Goal: Information Seeking & Learning: Understand process/instructions

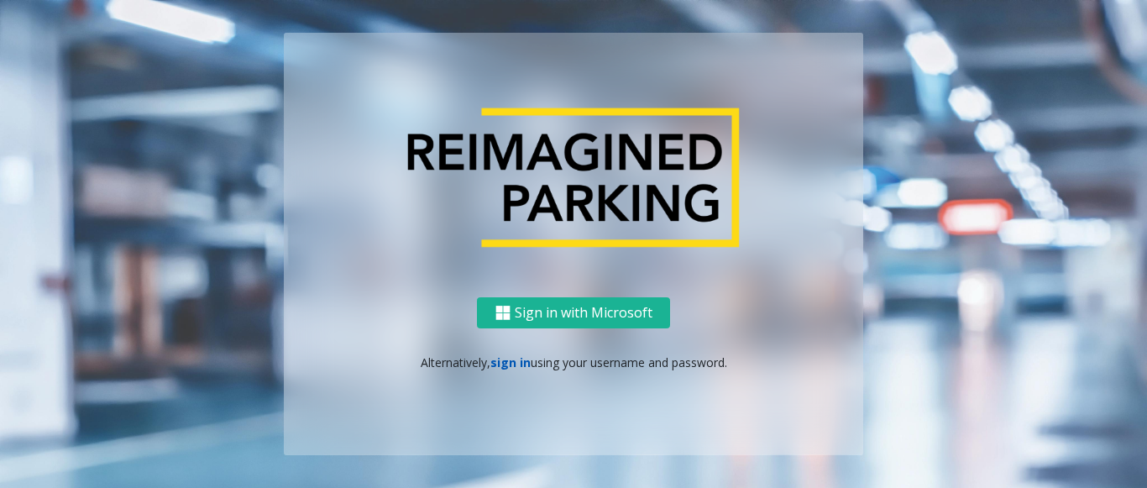
click at [503, 367] on link "sign in" at bounding box center [510, 362] width 40 height 16
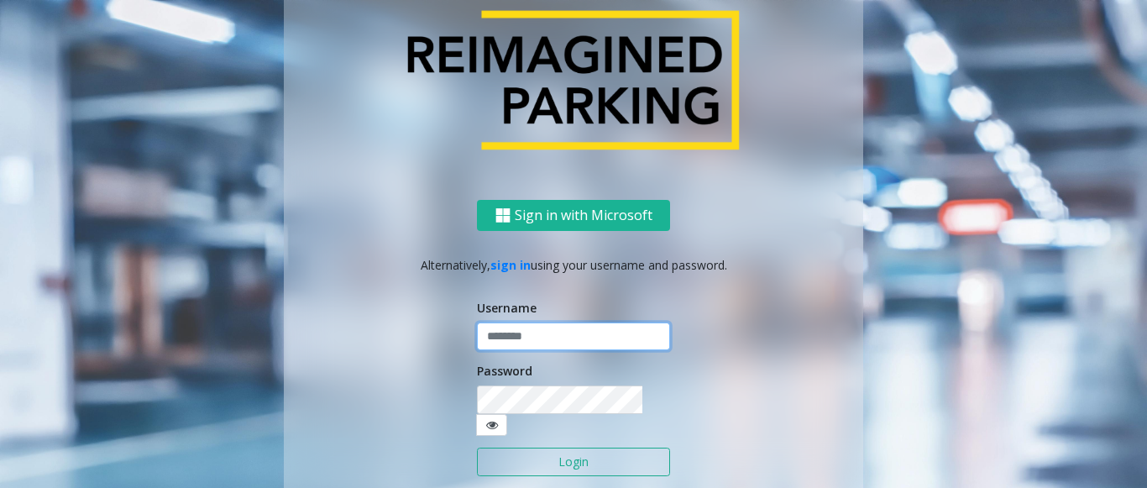
click at [519, 347] on input "text" at bounding box center [573, 336] width 193 height 29
paste input "*******"
type input "*******"
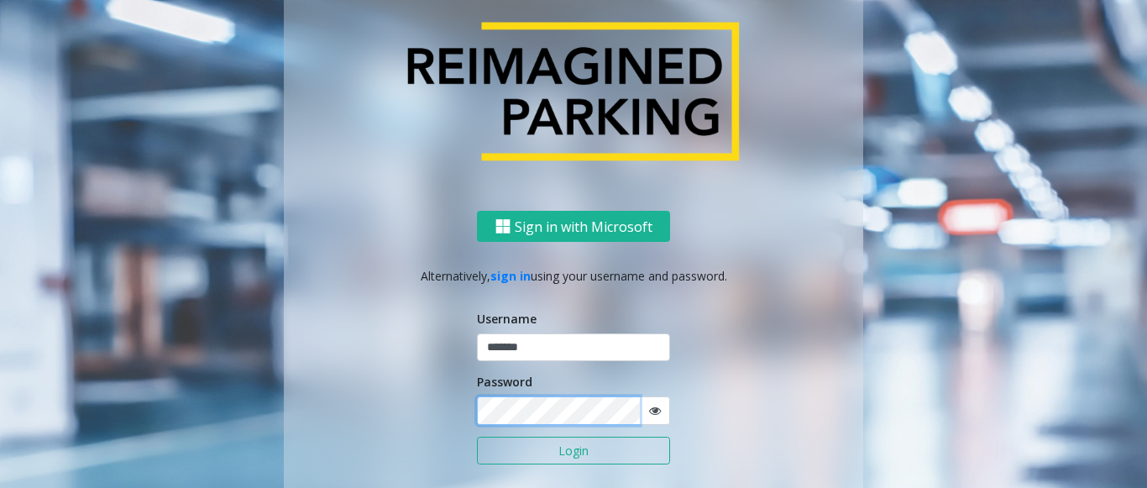
click at [477, 436] on button "Login" at bounding box center [573, 450] width 193 height 29
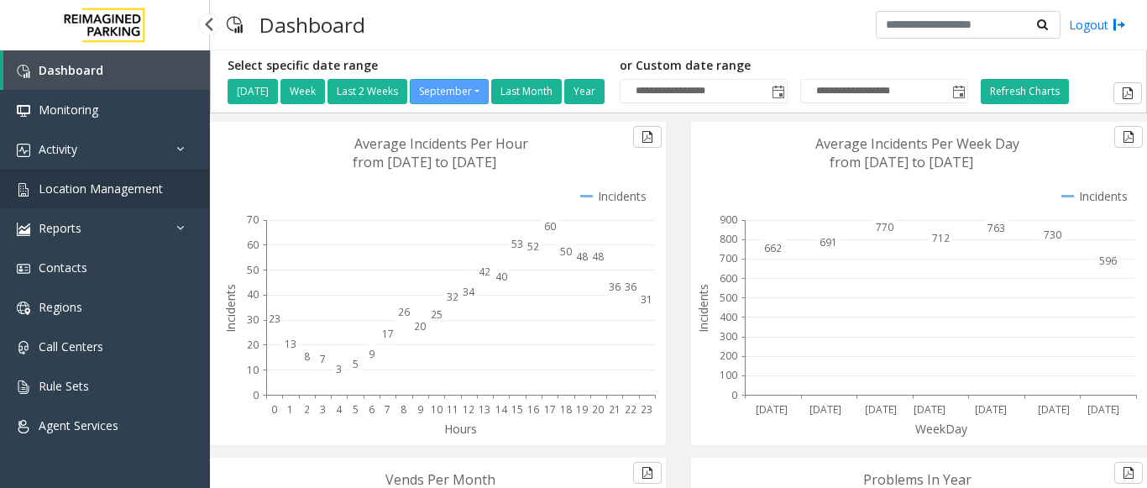
click at [100, 180] on link "Location Management" at bounding box center [105, 188] width 210 height 39
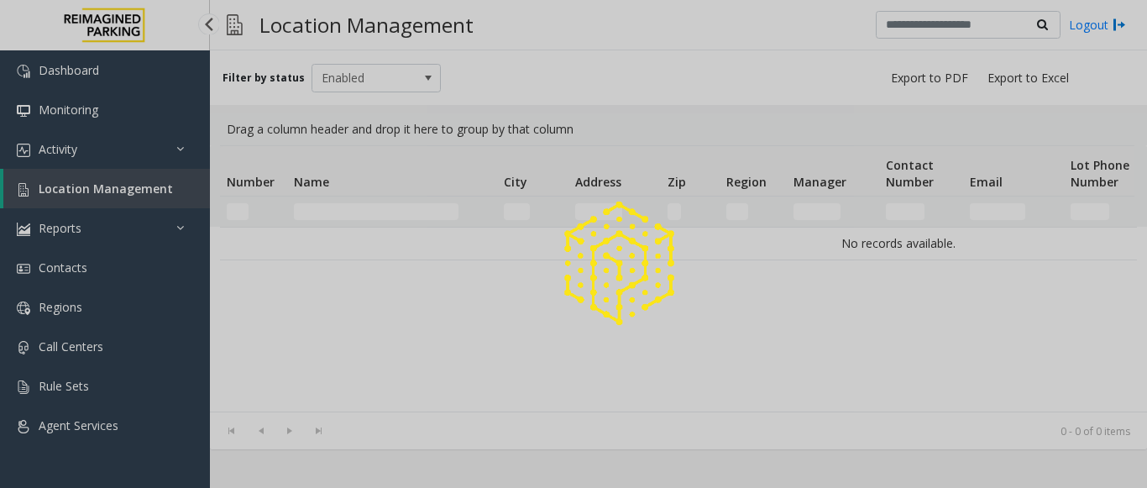
click at [130, 192] on div at bounding box center [573, 244] width 1147 height 488
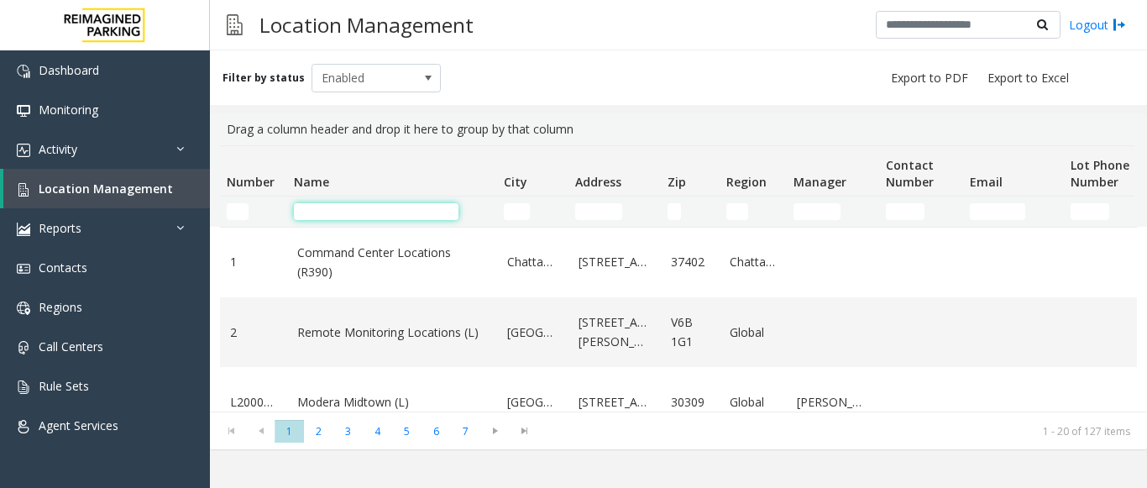
click at [337, 207] on input "Name Filter" at bounding box center [376, 211] width 165 height 17
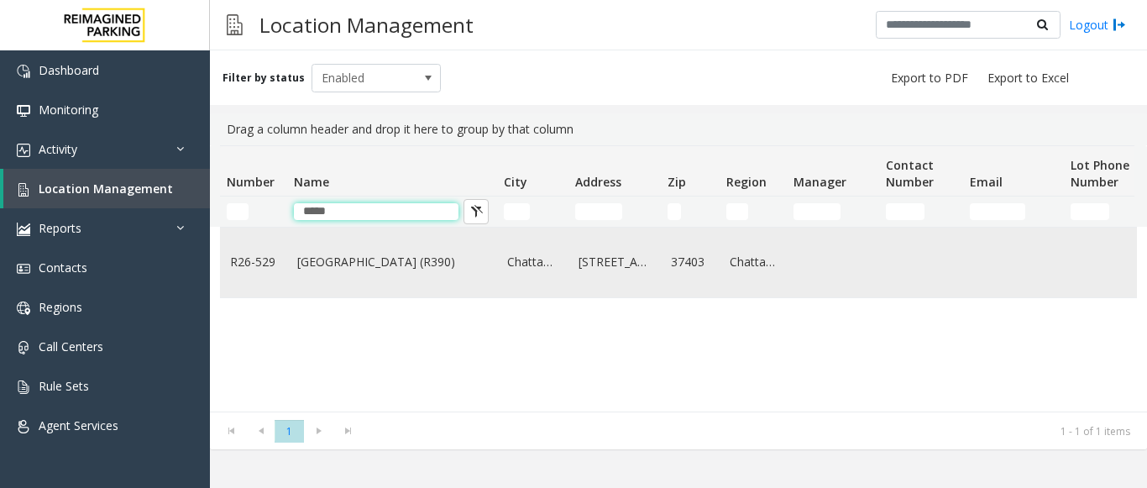
type input "*****"
click at [346, 270] on link "[GEOGRAPHIC_DATA] (R390)" at bounding box center [392, 262] width 190 height 18
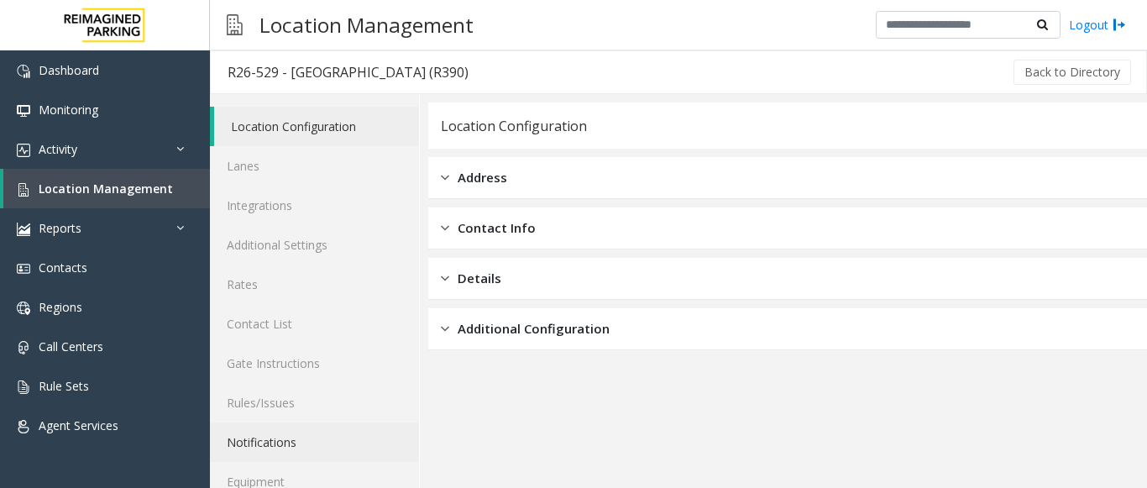
scroll to position [65, 0]
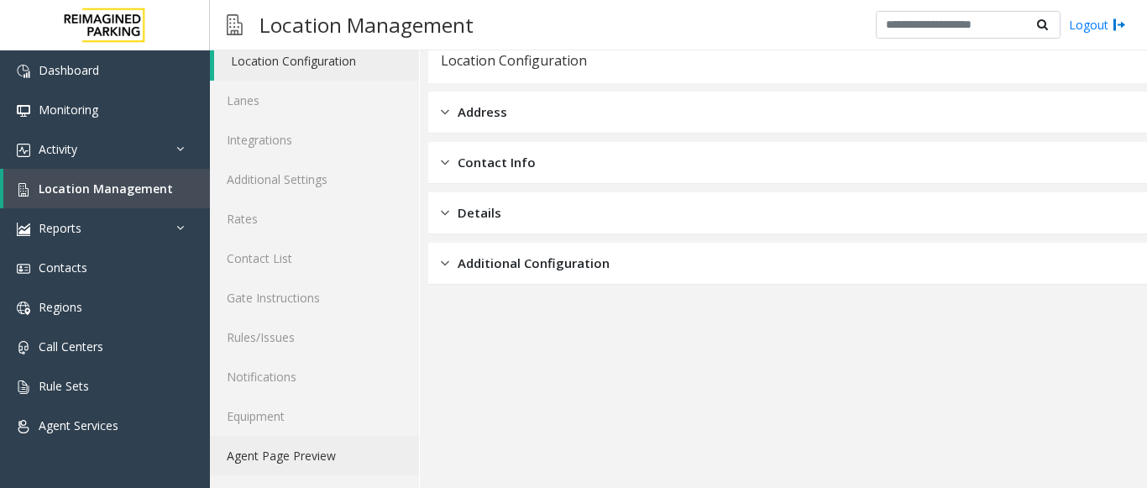
click at [293, 447] on link "Agent Page Preview" at bounding box center [314, 455] width 209 height 39
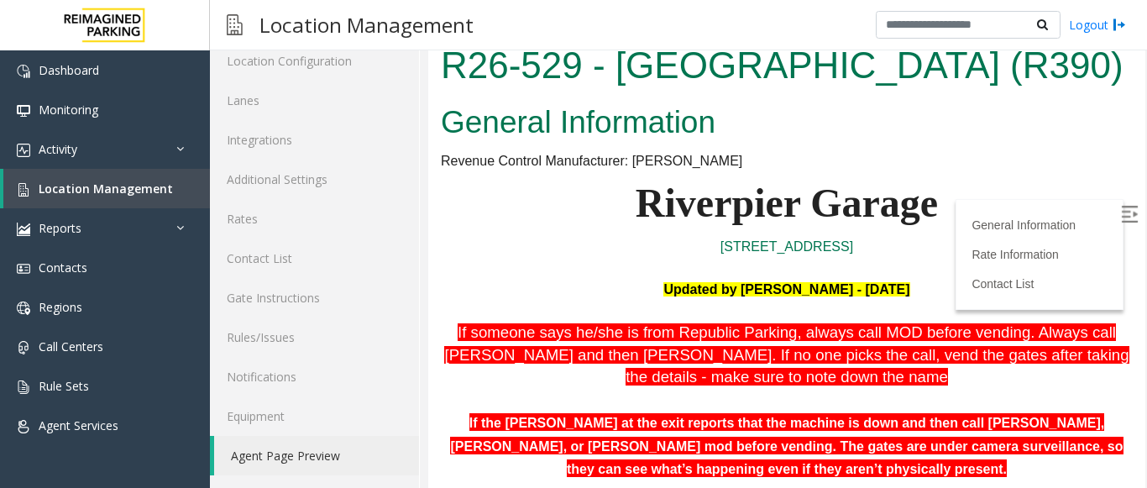
click at [1121, 215] on img at bounding box center [1129, 214] width 17 height 17
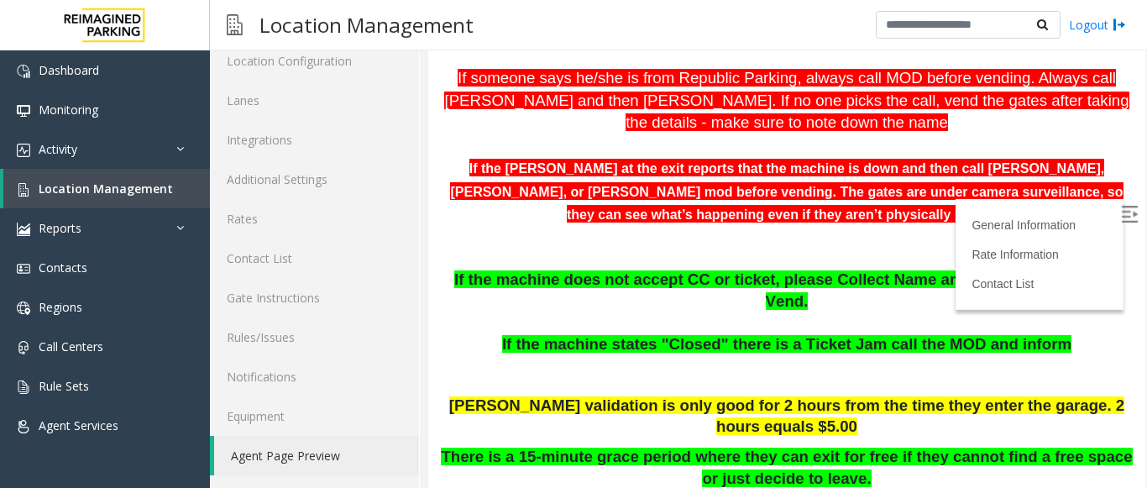
scroll to position [336, 0]
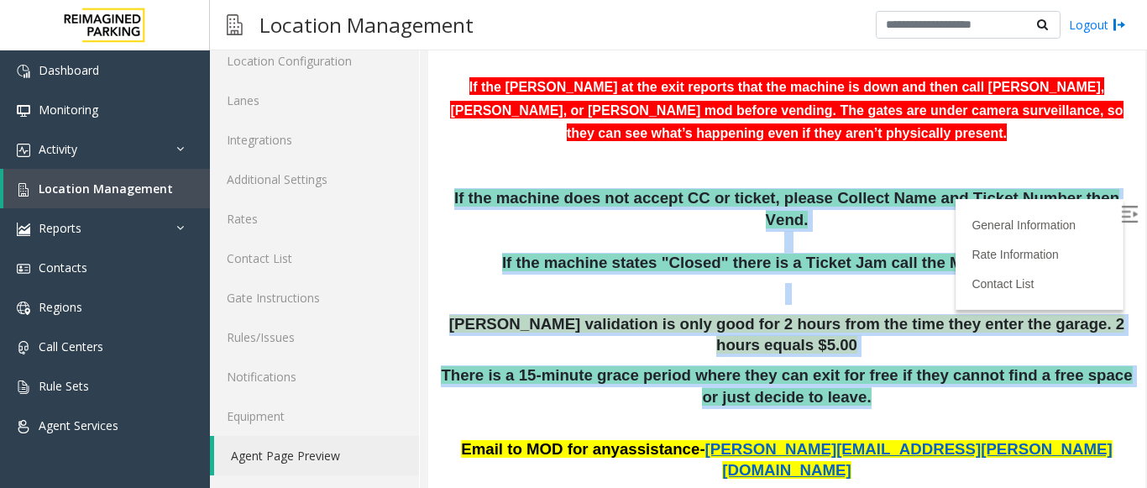
drag, startPoint x: 462, startPoint y: 199, endPoint x: 856, endPoint y: 365, distance: 428.1
click at [856, 365] on p "There is a 15-minute grace period where they can exit for free if they cannot f…" at bounding box center [787, 386] width 692 height 43
drag, startPoint x: 602, startPoint y: 218, endPoint x: 857, endPoint y: 404, distance: 315.5
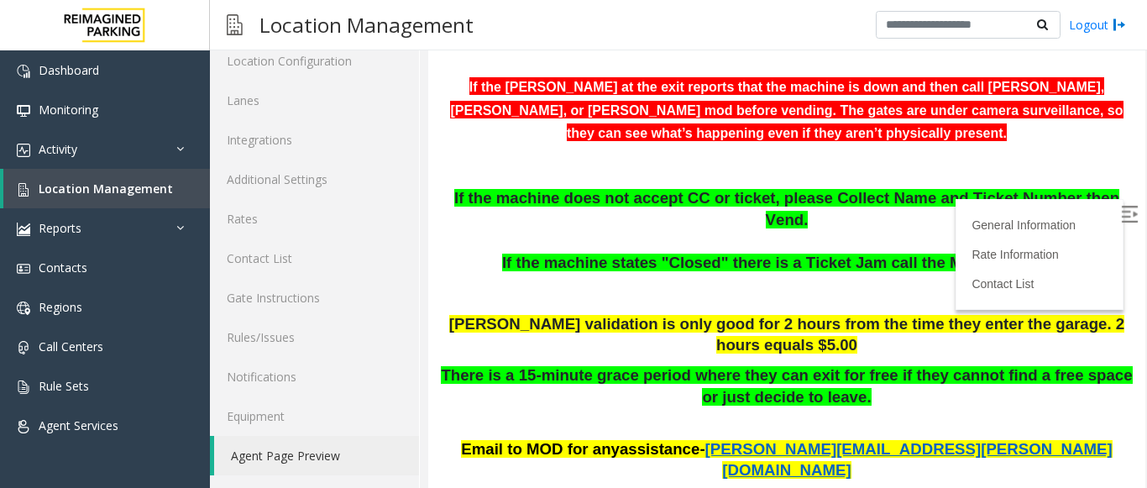
click at [857, 440] on span "[PERSON_NAME][EMAIL_ADDRESS][PERSON_NAME][DOMAIN_NAME]" at bounding box center [908, 459] width 407 height 39
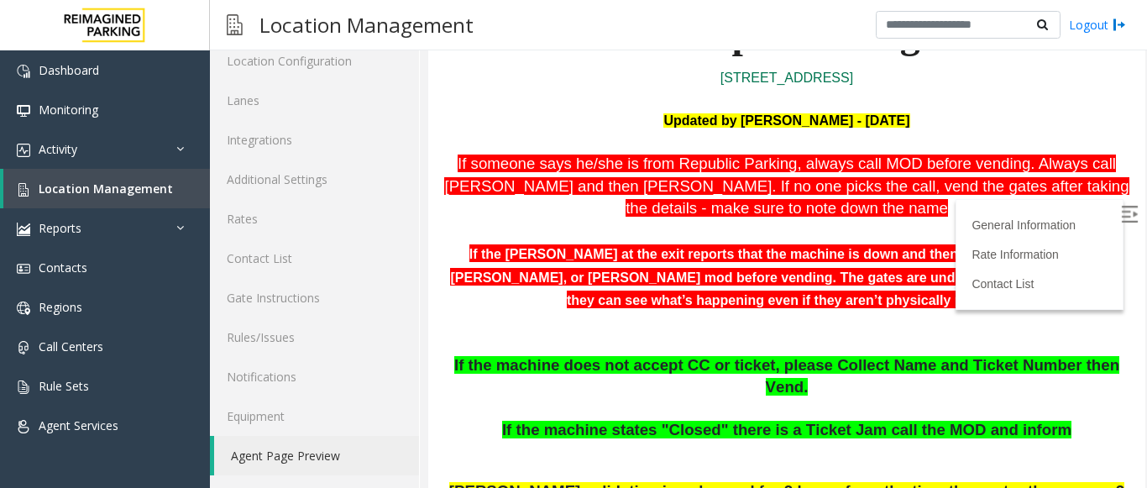
scroll to position [168, 0]
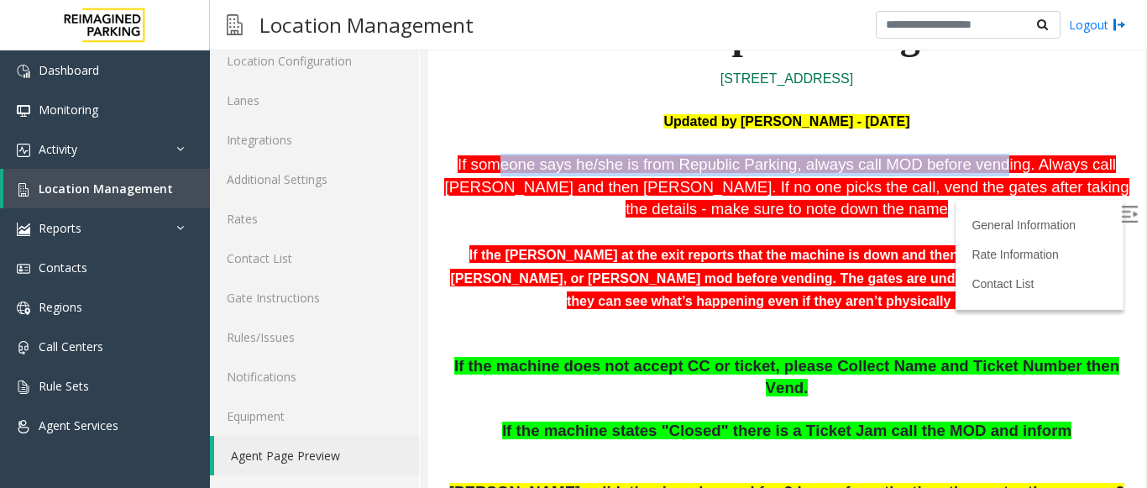
drag, startPoint x: 494, startPoint y: 167, endPoint x: 911, endPoint y: 163, distance: 416.3
click at [931, 161] on span "If someone says he/she is from Republic Parking, always call MOD before vending" at bounding box center [743, 164] width 572 height 18
click at [822, 167] on span "If someone says he/she is from Republic Parking, always call MOD before vending" at bounding box center [743, 164] width 572 height 18
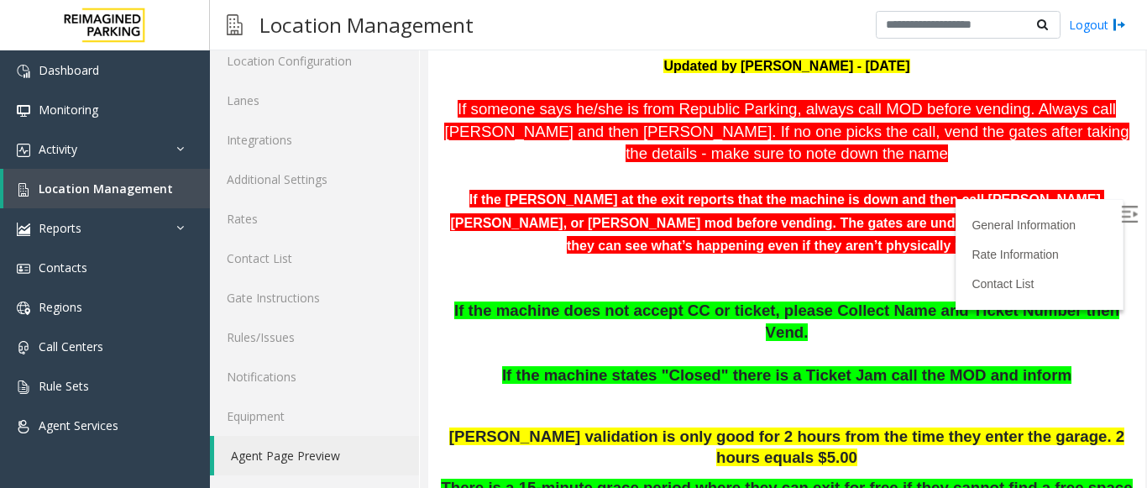
scroll to position [252, 0]
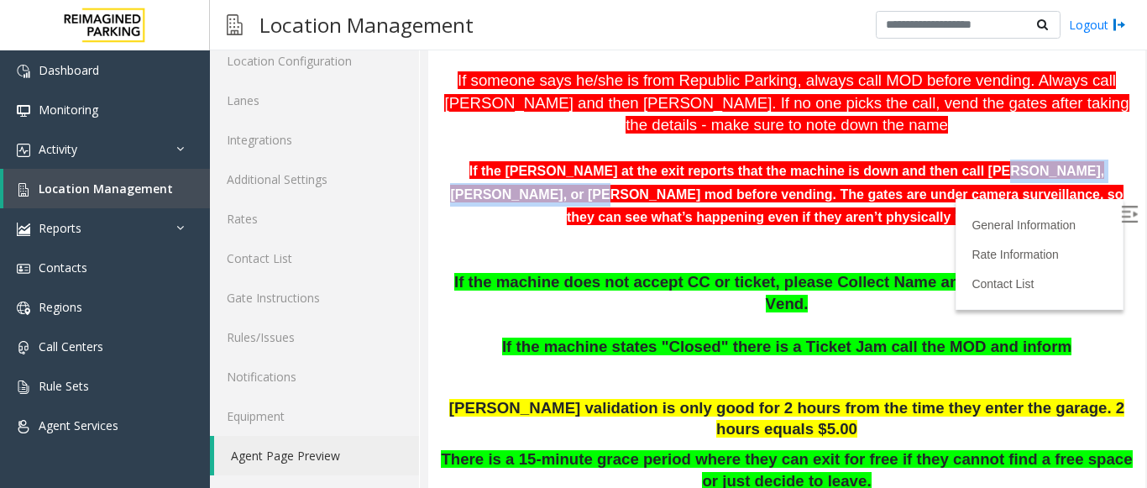
drag, startPoint x: 897, startPoint y: 172, endPoint x: 1046, endPoint y: 162, distance: 148.9
click at [1093, 168] on b "If the [PERSON_NAME] at the exit reports that the machine is down and then call…" at bounding box center [786, 194] width 672 height 60
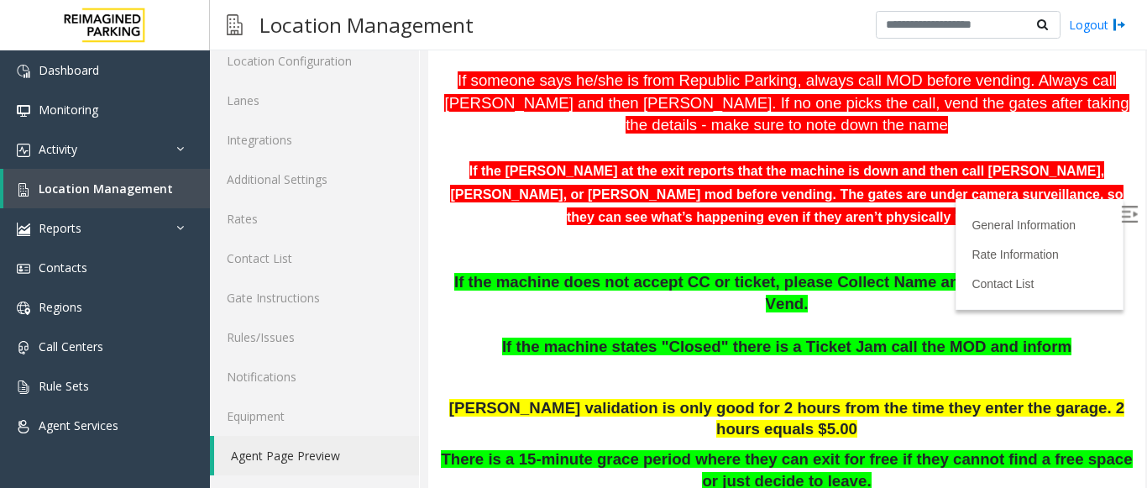
click at [491, 201] on b "If the [PERSON_NAME] at the exit reports that the machine is down and then call…" at bounding box center [786, 194] width 672 height 60
click at [508, 201] on b "If the [PERSON_NAME] at the exit reports that the machine is down and then call…" at bounding box center [786, 194] width 672 height 60
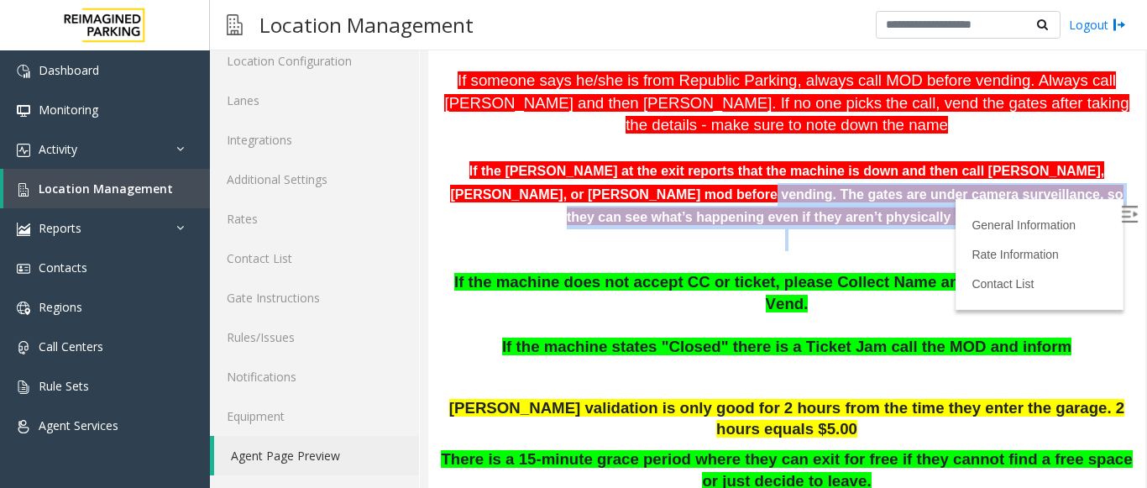
drag, startPoint x: 574, startPoint y: 194, endPoint x: 881, endPoint y: 238, distance: 310.4
click at [881, 238] on p at bounding box center [787, 250] width 692 height 43
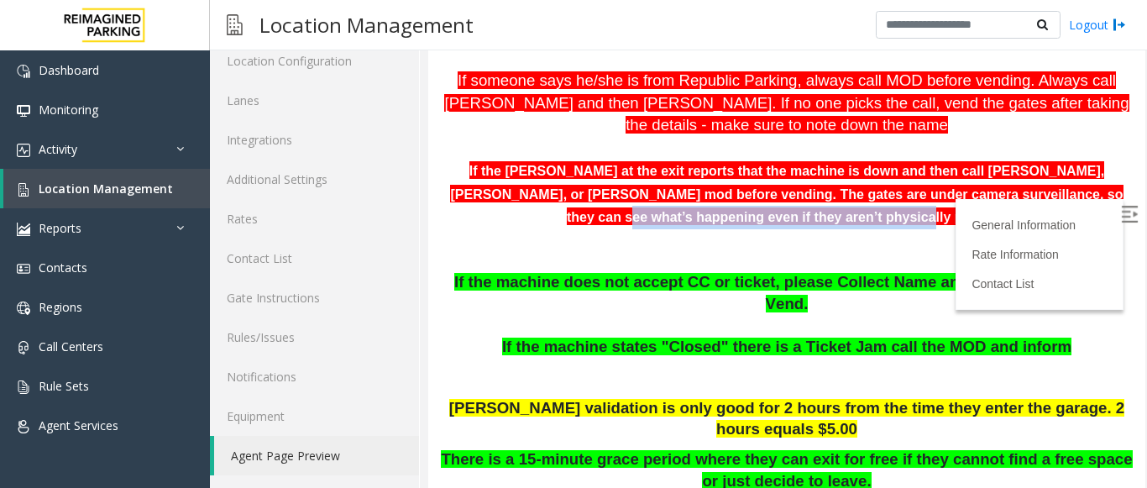
drag, startPoint x: 933, startPoint y: 205, endPoint x: 858, endPoint y: 210, distance: 74.9
click at [858, 210] on p "If the [PERSON_NAME] at the exit reports that the machine is down and then call…" at bounding box center [787, 194] width 692 height 70
click at [856, 211] on p "If the [PERSON_NAME] at the exit reports that the machine is down and then call…" at bounding box center [787, 194] width 692 height 70
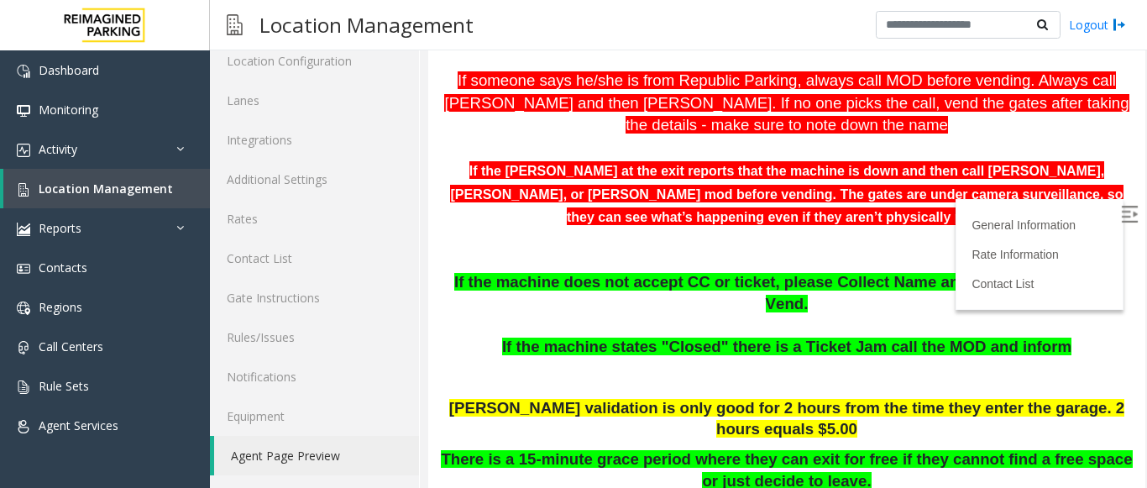
click at [854, 228] on p "If the [PERSON_NAME] at the exit reports that the machine is down and then call…" at bounding box center [787, 194] width 692 height 70
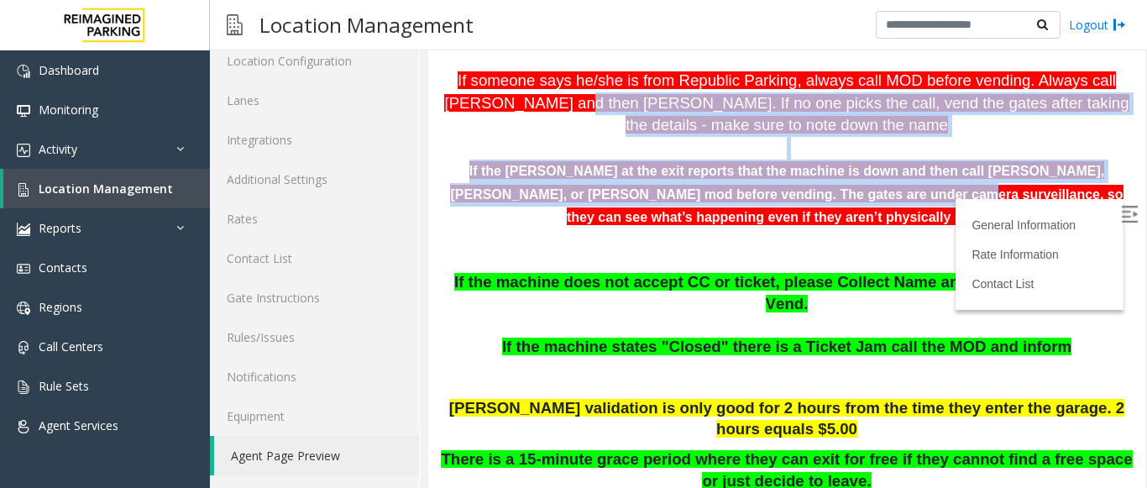
drag, startPoint x: 560, startPoint y: 128, endPoint x: 755, endPoint y: 183, distance: 203.0
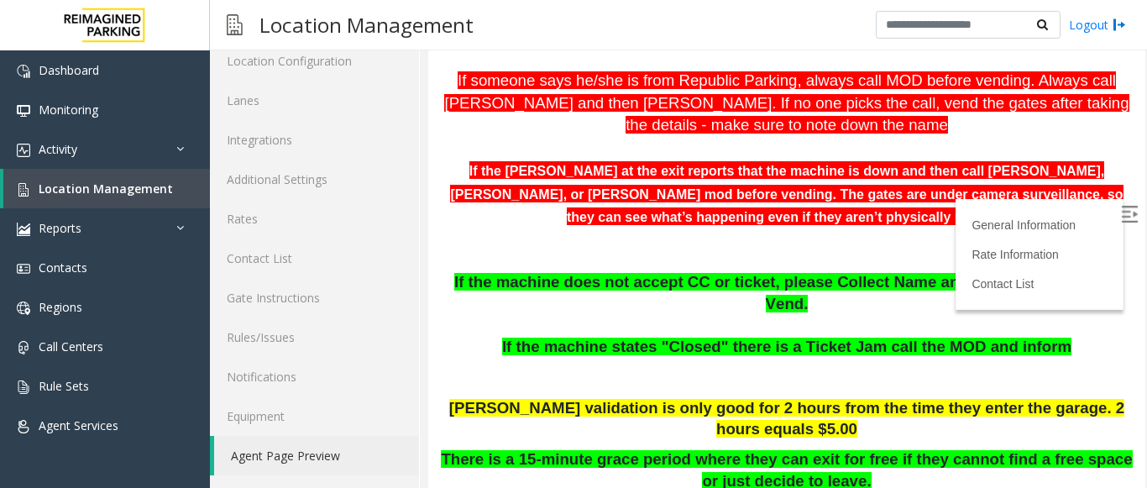
click at [760, 292] on span "If the machine does not accept CC or ticket, please Collect Name and Ticket Num…" at bounding box center [786, 292] width 665 height 39
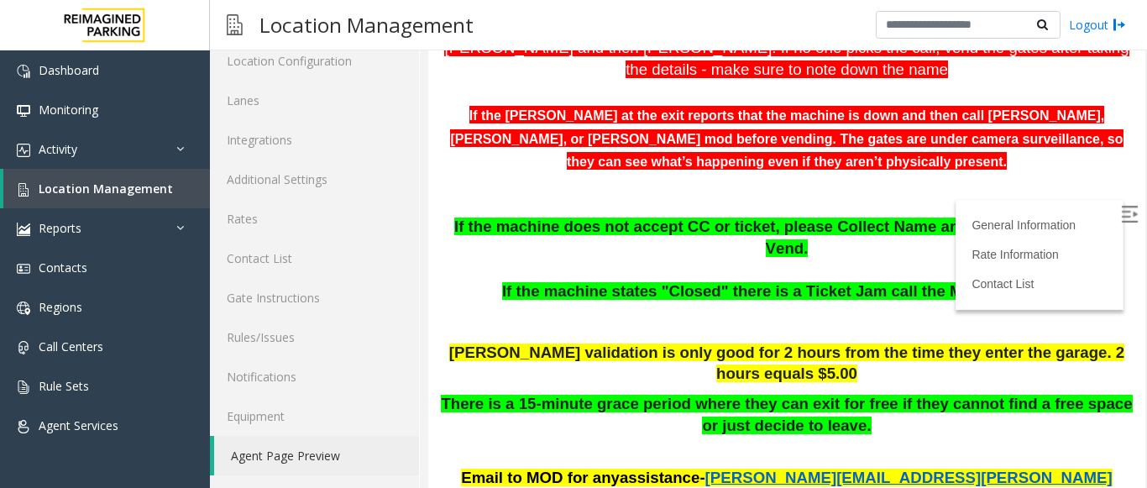
scroll to position [420, 0]
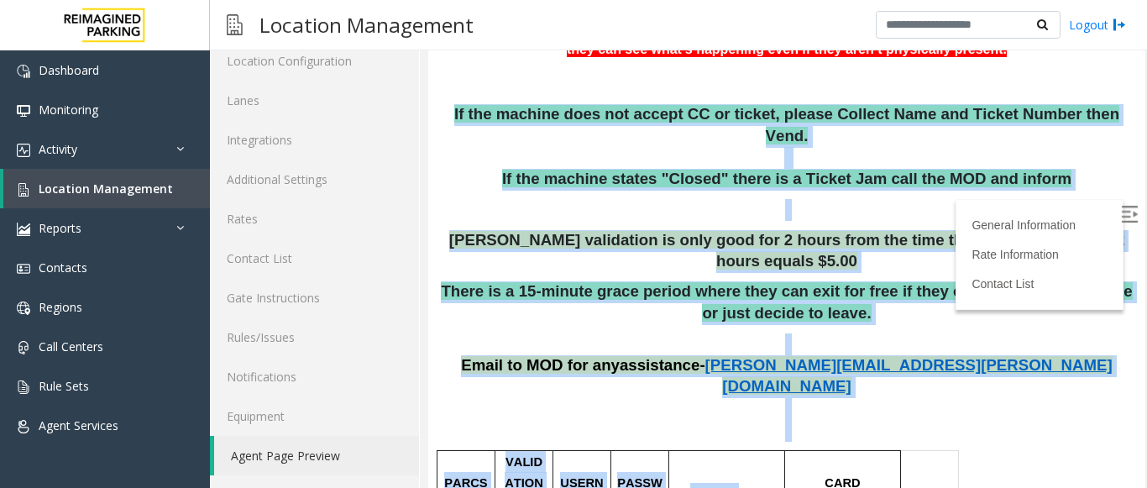
drag, startPoint x: 452, startPoint y: 112, endPoint x: 738, endPoint y: 421, distance: 420.5
click at [702, 398] on p at bounding box center [787, 419] width 692 height 43
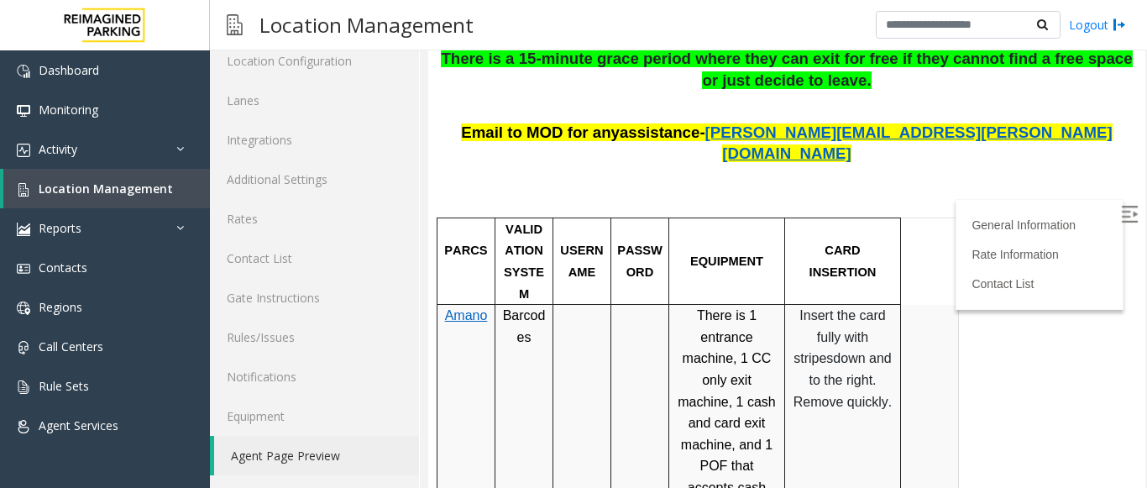
scroll to position [623, 0]
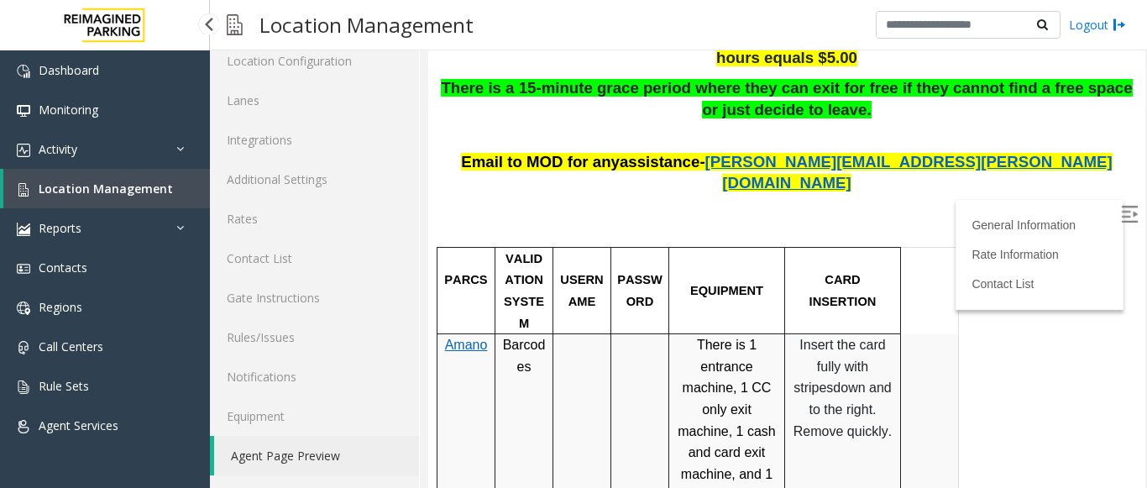
click at [85, 193] on span "Location Management" at bounding box center [106, 188] width 134 height 16
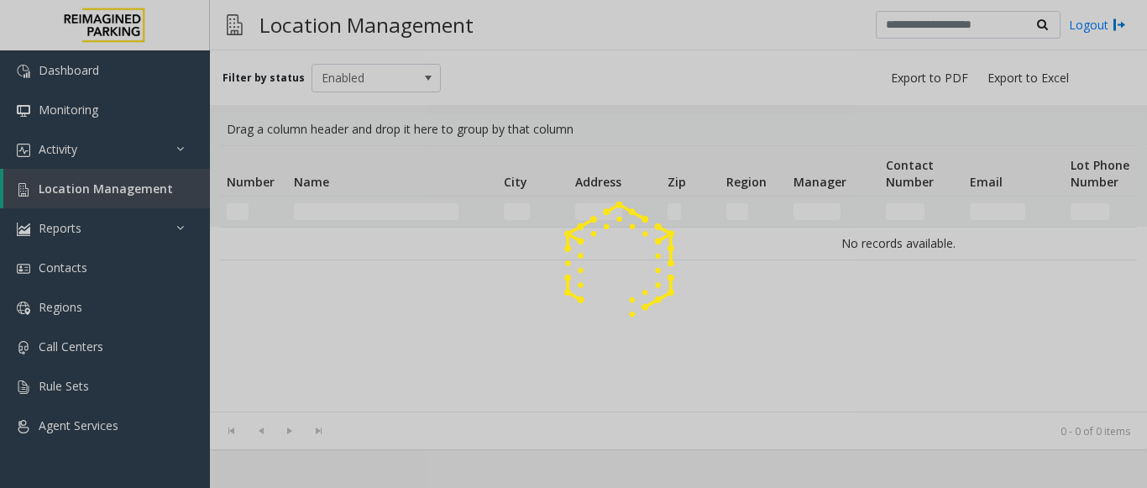
click at [347, 215] on div at bounding box center [573, 244] width 1147 height 488
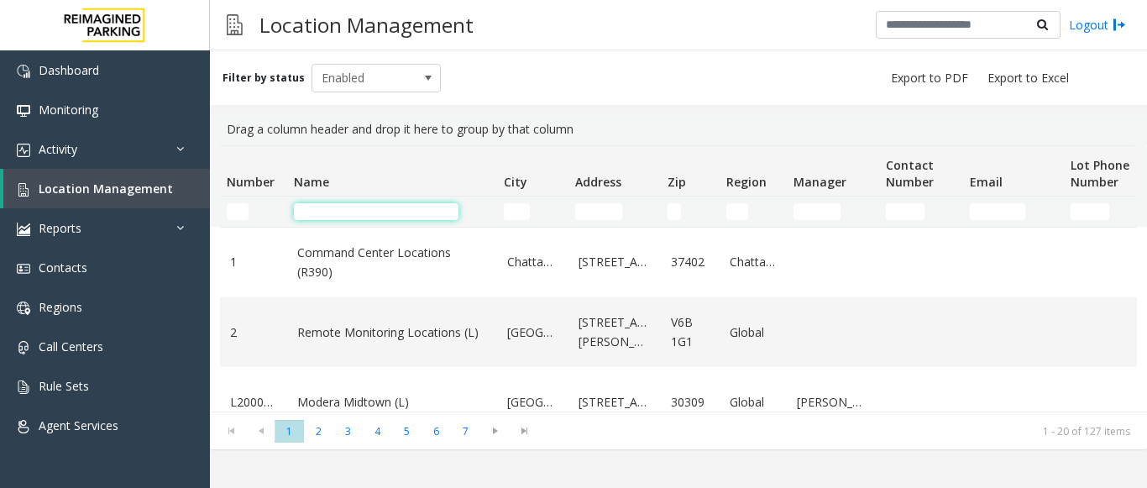
click at [347, 215] on input "Name Filter" at bounding box center [376, 211] width 165 height 17
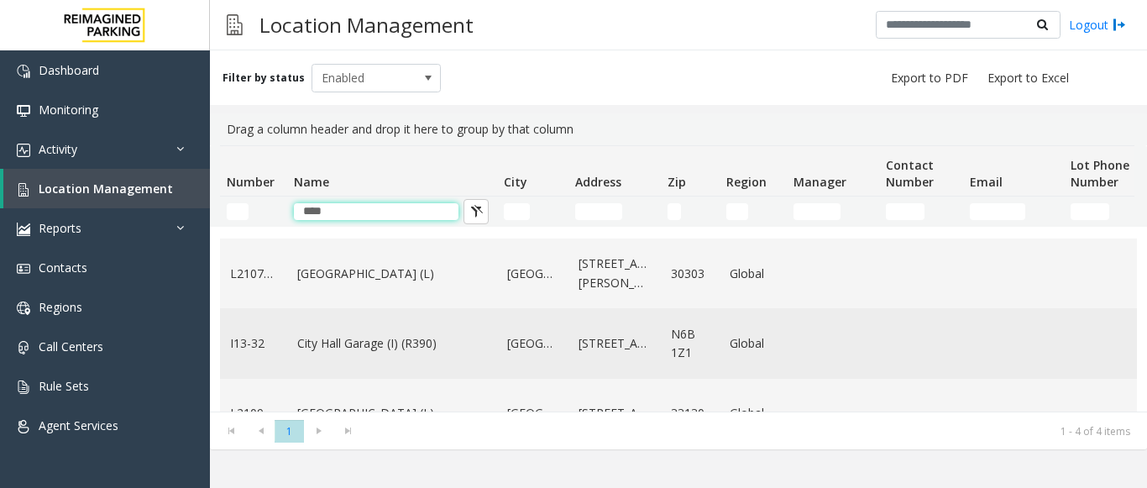
scroll to position [84, 0]
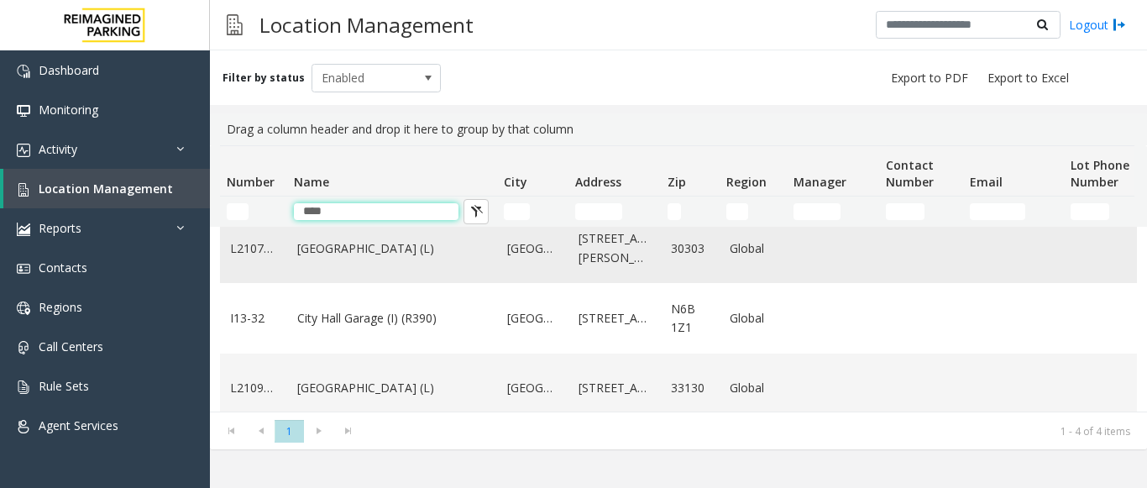
type input "****"
click at [379, 265] on td "[GEOGRAPHIC_DATA] (L)" at bounding box center [392, 248] width 210 height 70
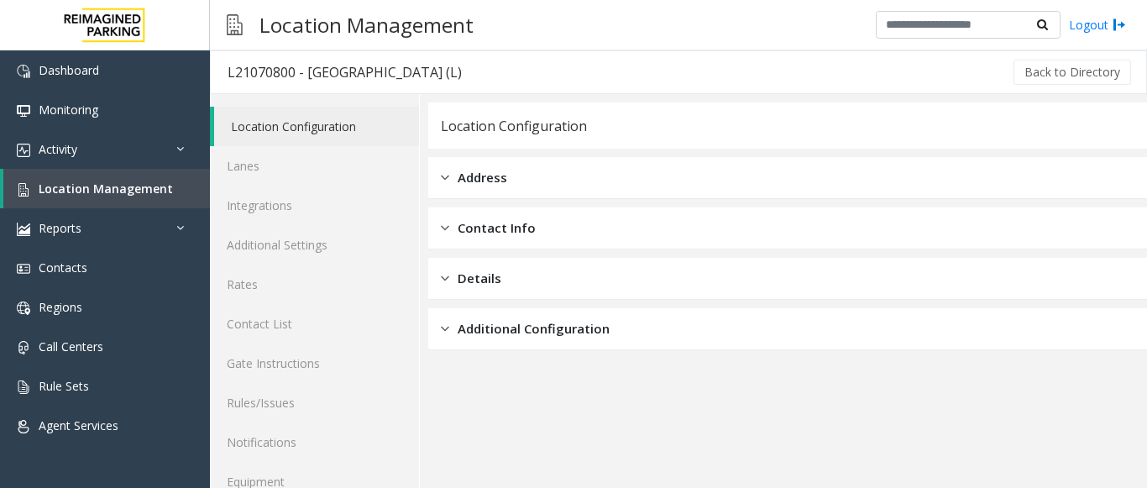
scroll to position [65, 0]
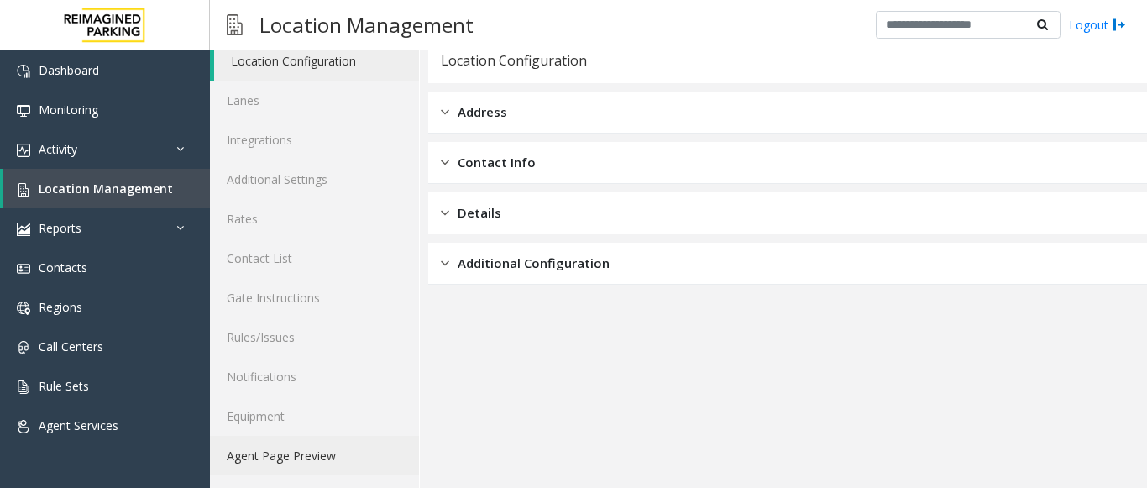
drag, startPoint x: 331, startPoint y: 455, endPoint x: 417, endPoint y: 438, distance: 88.1
click at [331, 454] on link "Agent Page Preview" at bounding box center [314, 455] width 209 height 39
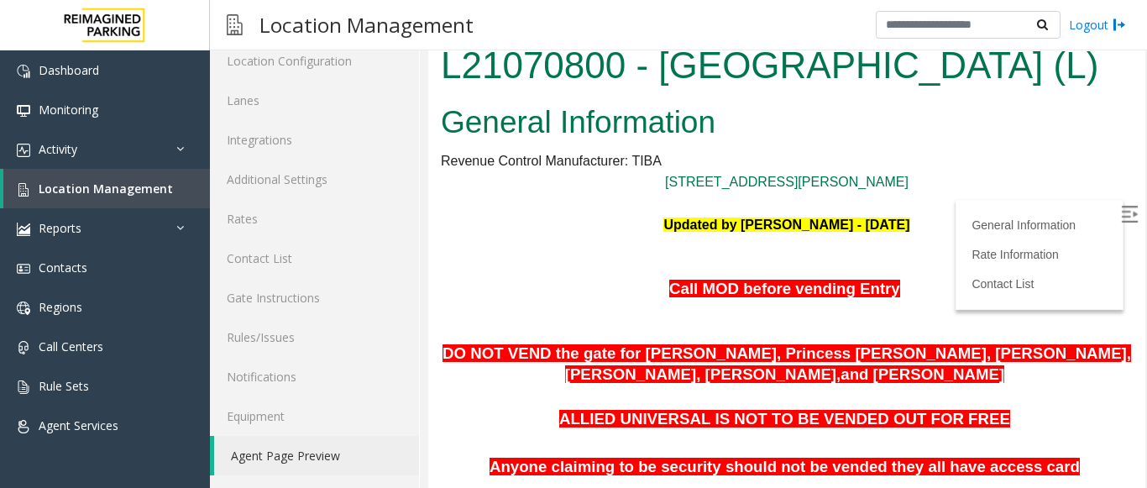
click at [1118, 214] on label at bounding box center [1130, 216] width 25 height 25
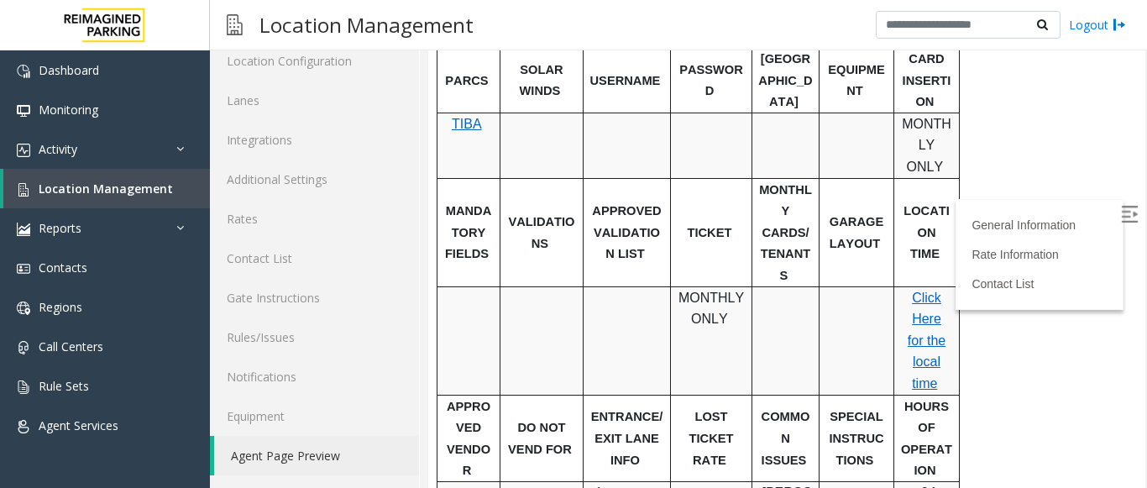
scroll to position [671, 0]
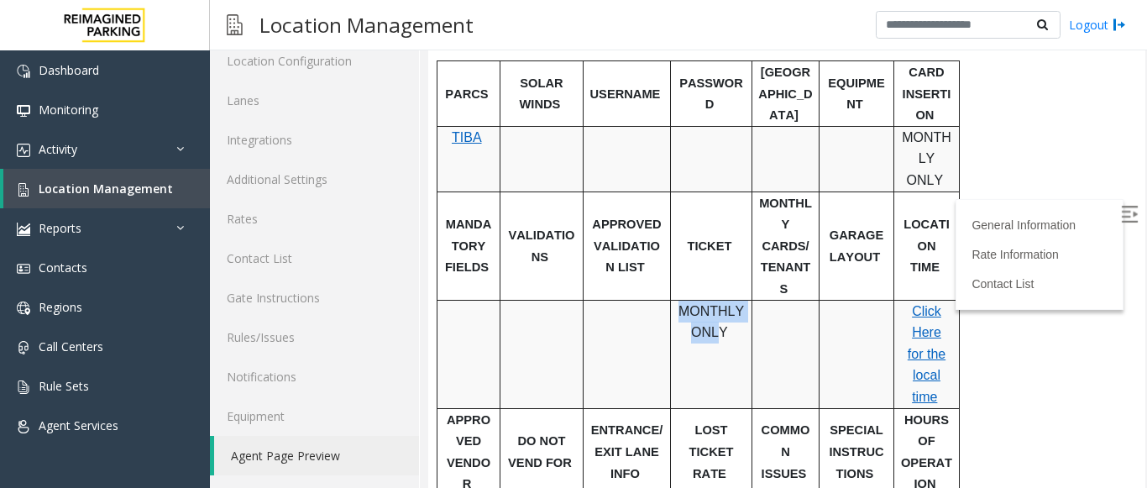
drag, startPoint x: 687, startPoint y: 222, endPoint x: 720, endPoint y: 253, distance: 45.1
click at [720, 304] on span "MONTHLY ONLY" at bounding box center [710, 322] width 65 height 36
click at [722, 300] on td "MONTHLY ONLY" at bounding box center [711, 354] width 81 height 108
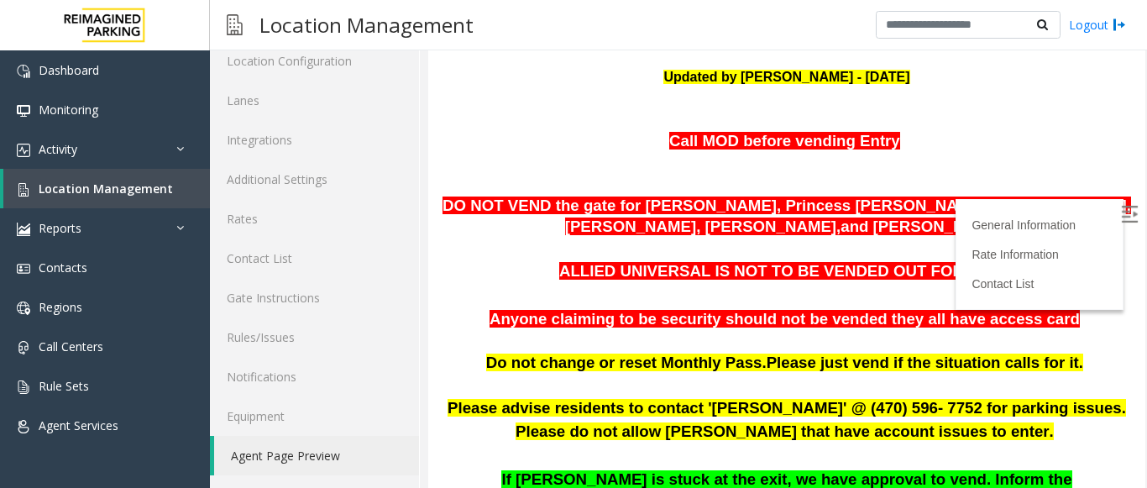
scroll to position [0, 0]
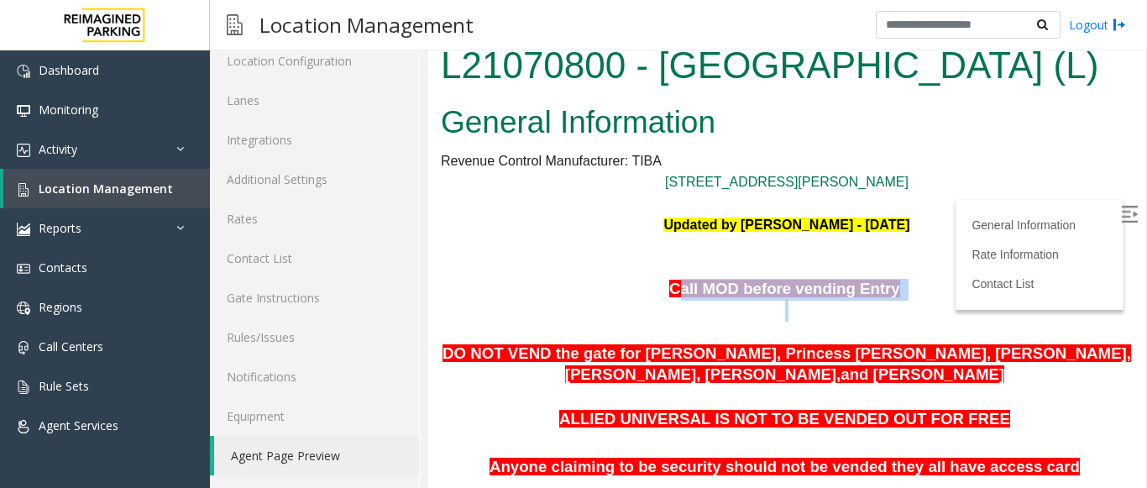
drag, startPoint x: 676, startPoint y: 286, endPoint x: 874, endPoint y: 301, distance: 198.7
click at [874, 301] on p "Call MOD before vending Entry" at bounding box center [787, 300] width 692 height 43
click at [800, 287] on span "Call MOD before vending Entry" at bounding box center [784, 289] width 231 height 18
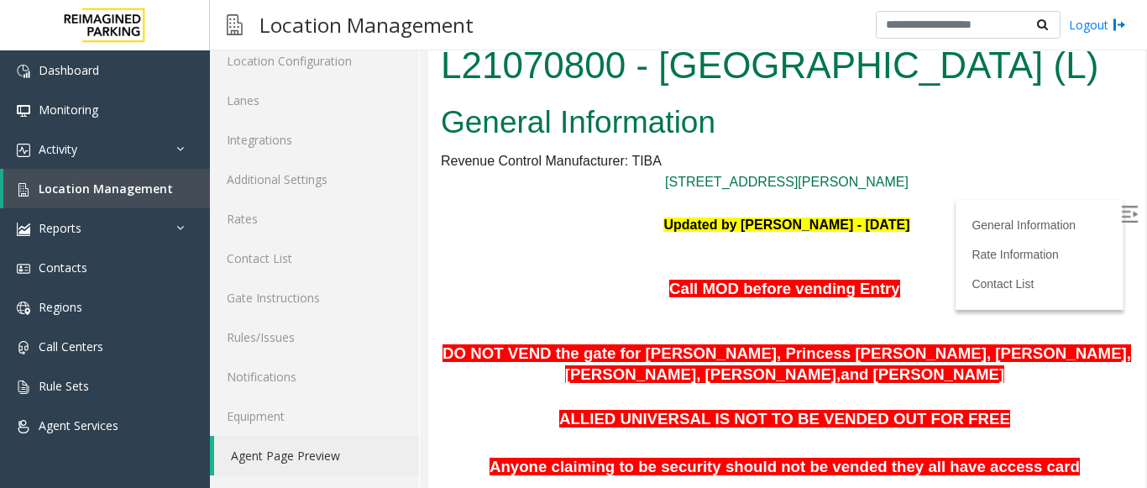
scroll to position [84, 0]
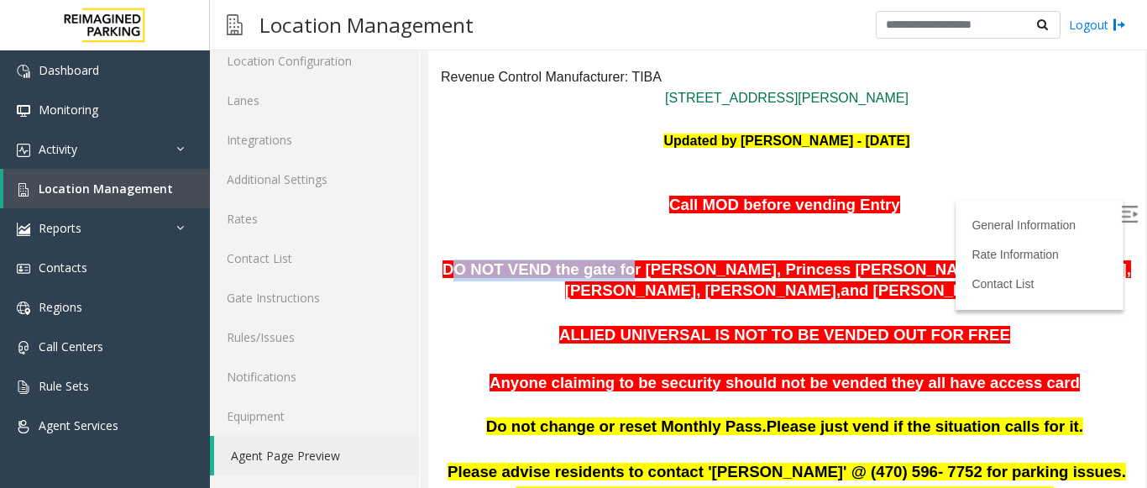
drag, startPoint x: 458, startPoint y: 270, endPoint x: 614, endPoint y: 270, distance: 155.3
click at [614, 270] on span "DO NOT VEND the gate for [PERSON_NAME], Princess [PERSON_NAME], [PERSON_NAME], …" at bounding box center [786, 279] width 688 height 39
click at [624, 273] on span "DO NOT VEND the gate for [PERSON_NAME], Princess [PERSON_NAME], [PERSON_NAME], …" at bounding box center [786, 279] width 688 height 39
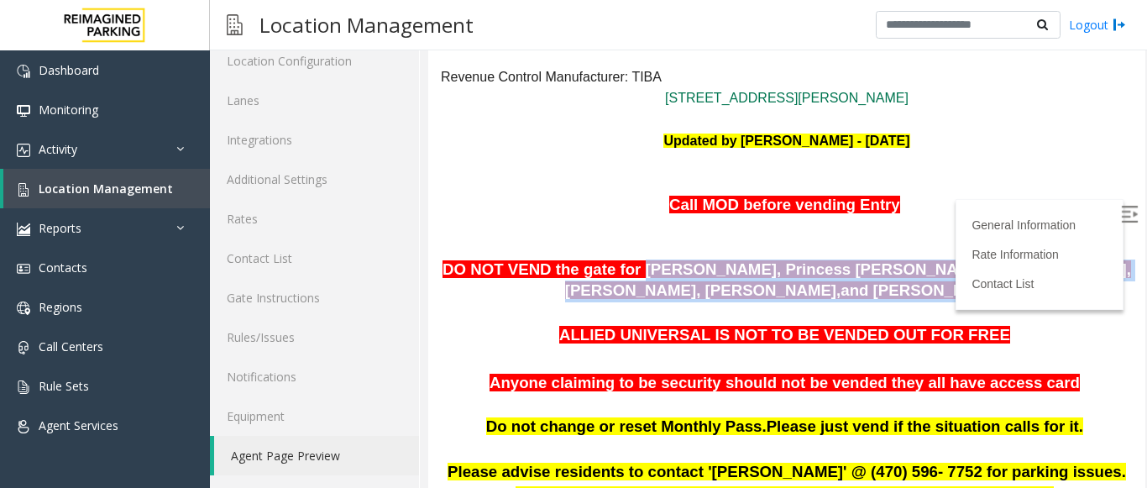
drag, startPoint x: 626, startPoint y: 273, endPoint x: 1088, endPoint y: 296, distance: 462.3
click at [1088, 296] on p "DO NOT VEND the gate for [PERSON_NAME], Princess [PERSON_NAME], [PERSON_NAME], …" at bounding box center [787, 280] width 692 height 43
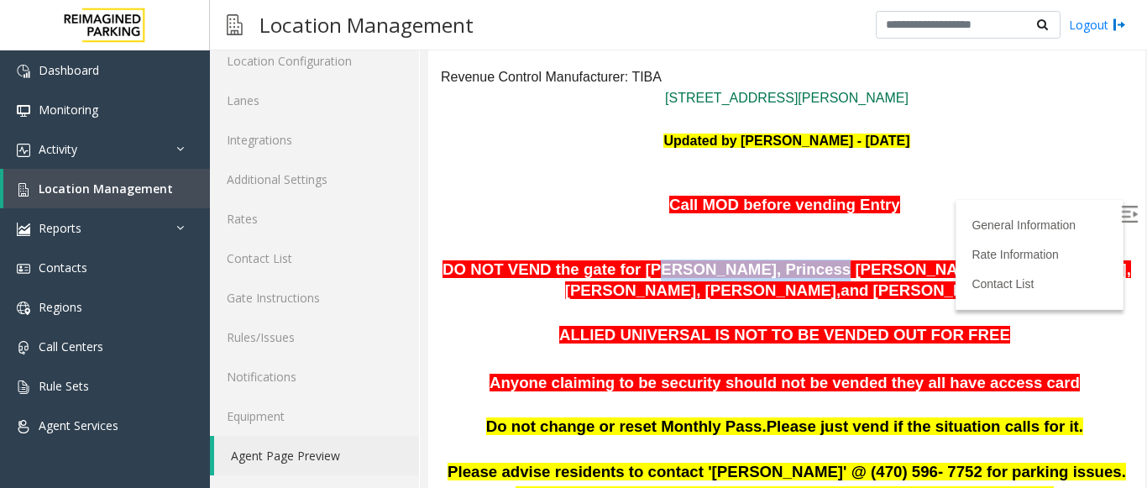
drag, startPoint x: 638, startPoint y: 276, endPoint x: 776, endPoint y: 278, distance: 137.7
click at [776, 278] on span "DO NOT VEND the gate for [PERSON_NAME], Princess [PERSON_NAME], [PERSON_NAME], …" at bounding box center [786, 279] width 688 height 39
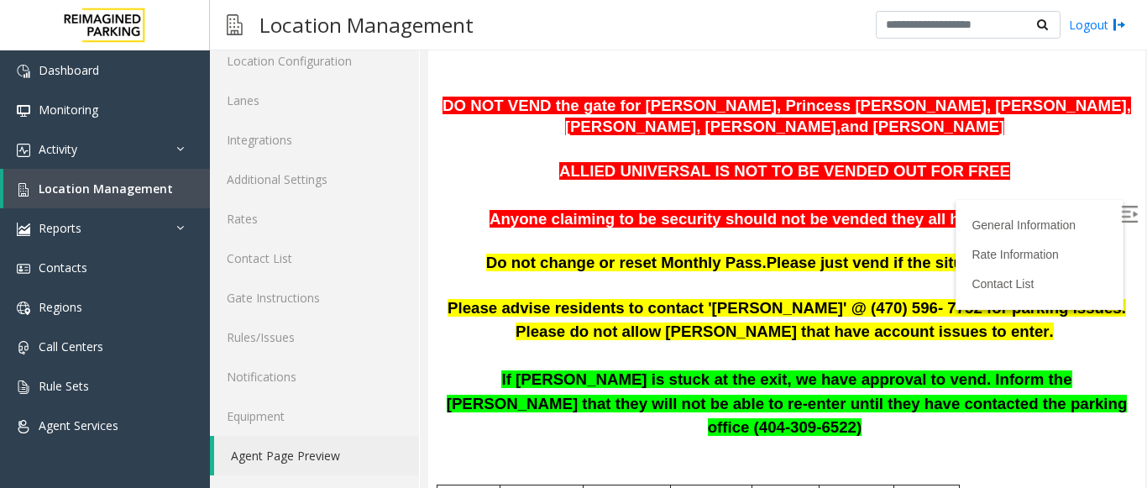
scroll to position [252, 0]
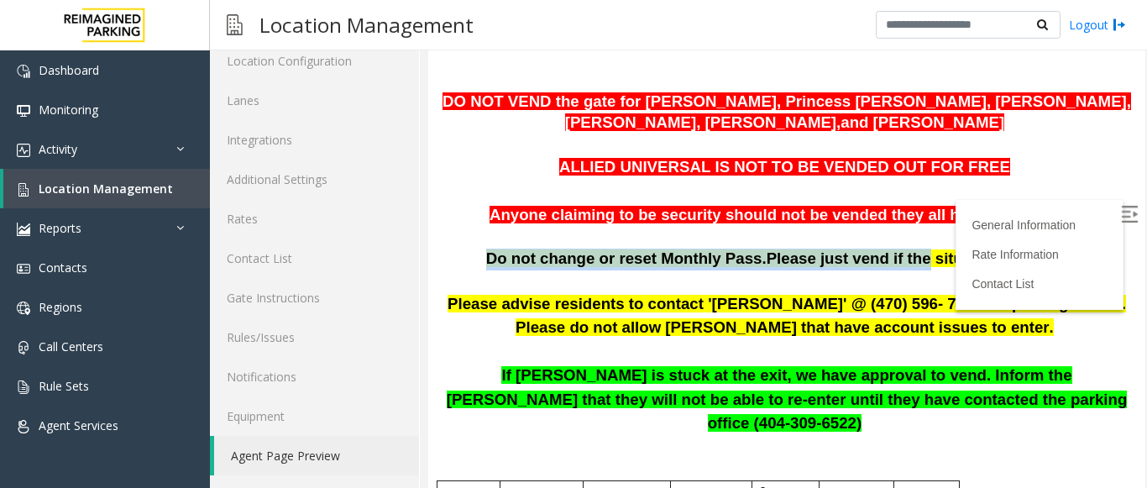
drag, startPoint x: 515, startPoint y: 260, endPoint x: 886, endPoint y: 276, distance: 370.5
click at [891, 267] on span "Do not change or reset Monthly Pass. Please just vend if the situation calls fo…" at bounding box center [784, 258] width 597 height 18
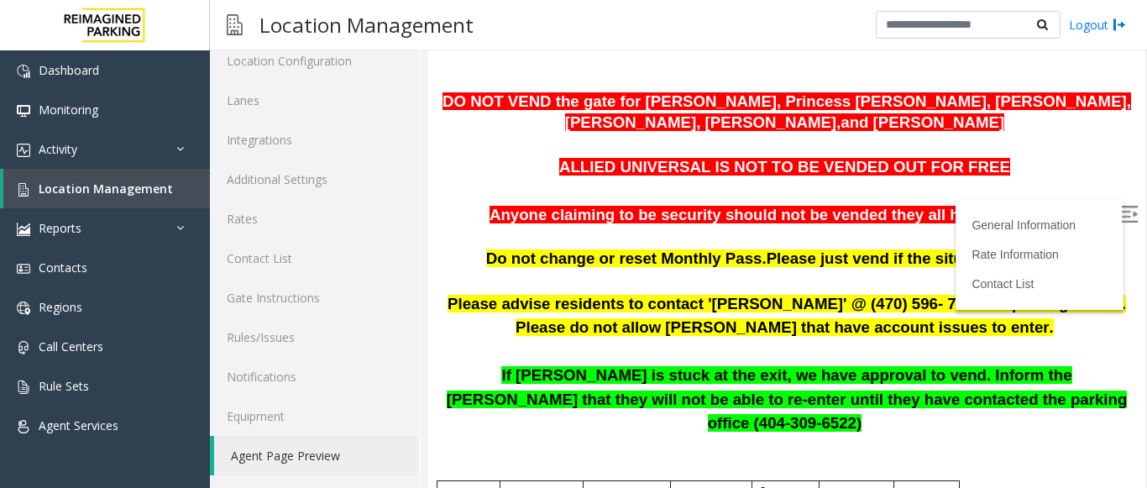
click at [844, 281] on p at bounding box center [787, 281] width 692 height 22
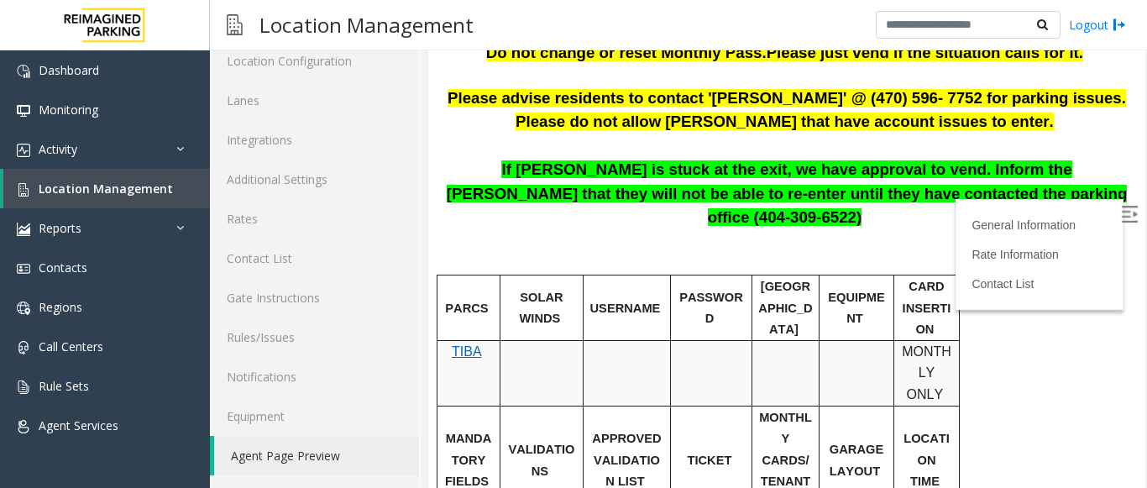
scroll to position [420, 0]
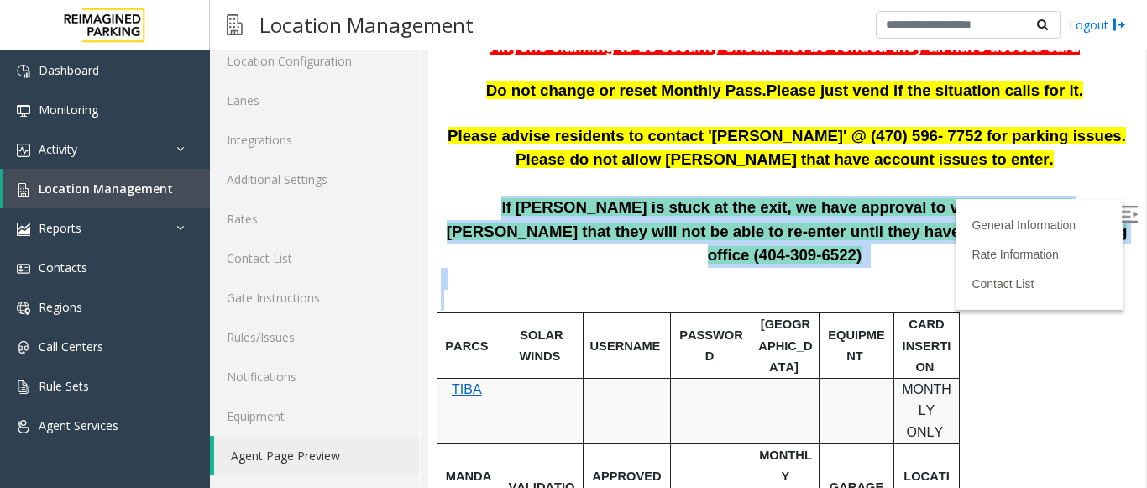
drag, startPoint x: 620, startPoint y: 210, endPoint x: 979, endPoint y: 454, distance: 433.7
drag, startPoint x: 591, startPoint y: 216, endPoint x: 1002, endPoint y: 267, distance: 414.5
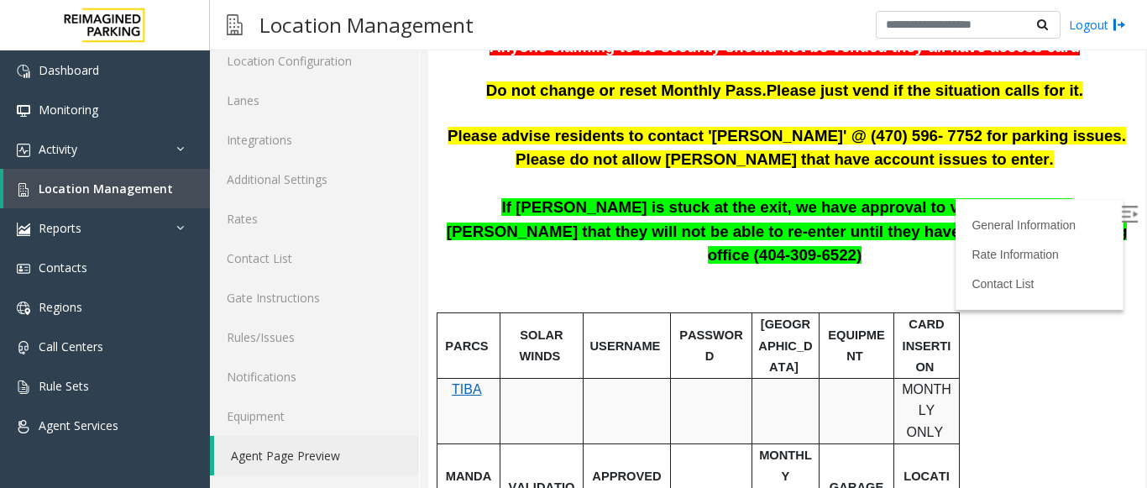
click at [995, 268] on p at bounding box center [787, 289] width 692 height 43
click at [552, 228] on span "If [PERSON_NAME] is stuck at the exit, we have approval to vend. Inform the [PE…" at bounding box center [787, 230] width 681 height 65
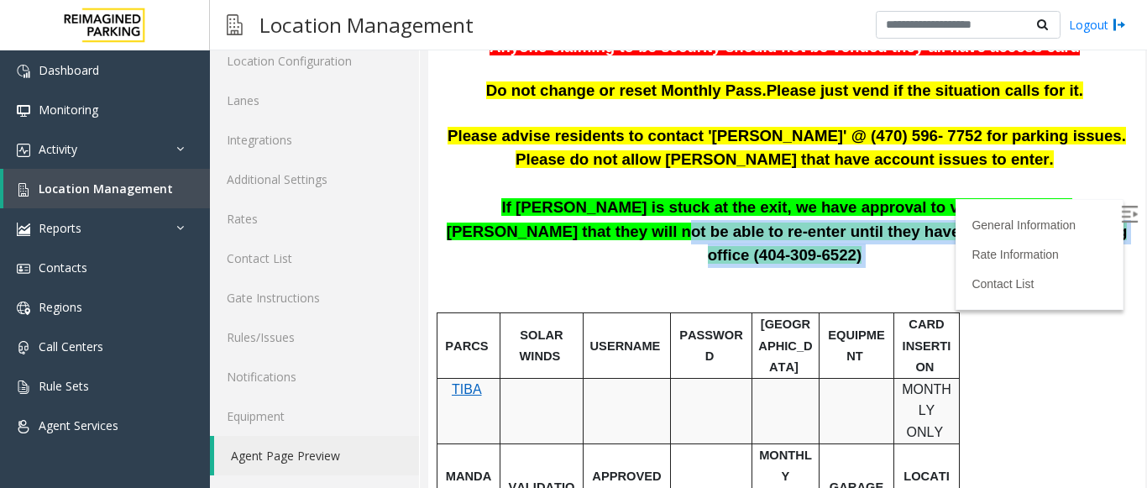
drag, startPoint x: 552, startPoint y: 228, endPoint x: 1013, endPoint y: 240, distance: 461.0
click at [1013, 240] on p "If [PERSON_NAME] is stuck at the exit, we have approval to vend. Inform the [PE…" at bounding box center [787, 232] width 692 height 72
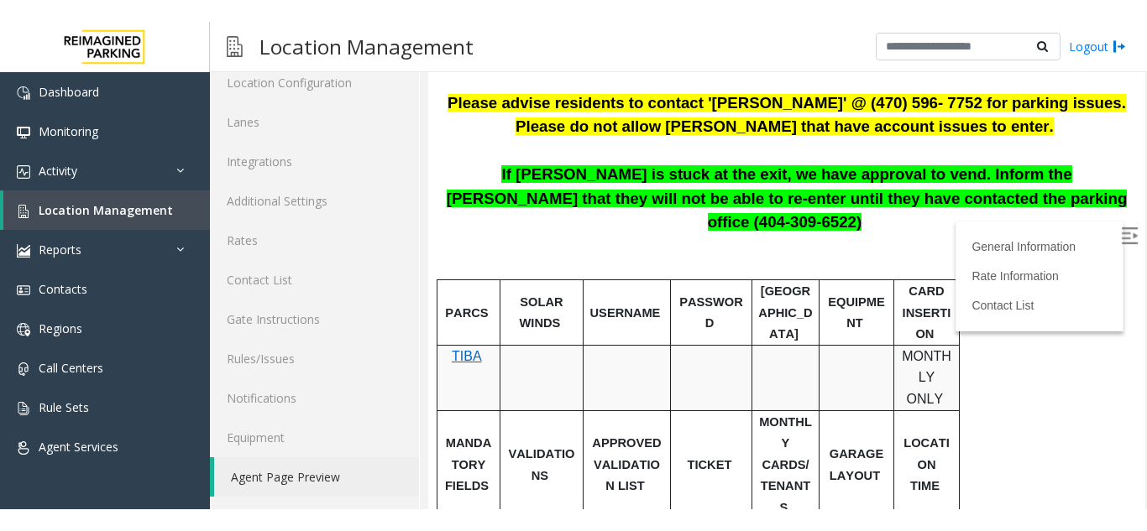
scroll to position [504, 0]
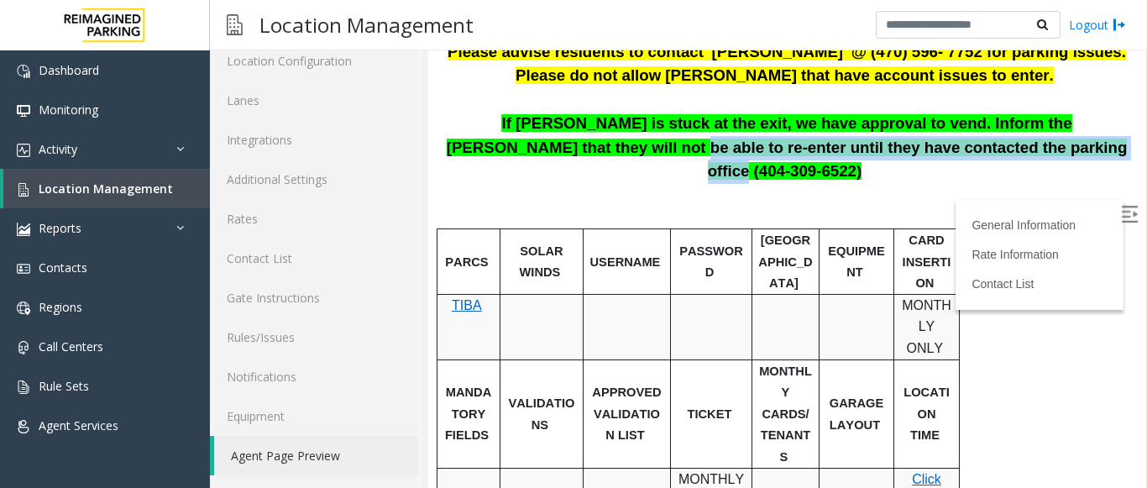
drag, startPoint x: 568, startPoint y: 154, endPoint x: 988, endPoint y: 159, distance: 419.7
click at [988, 159] on p "If [PERSON_NAME] is stuck at the exit, we have approval to vend. Inform the [PE…" at bounding box center [787, 148] width 692 height 72
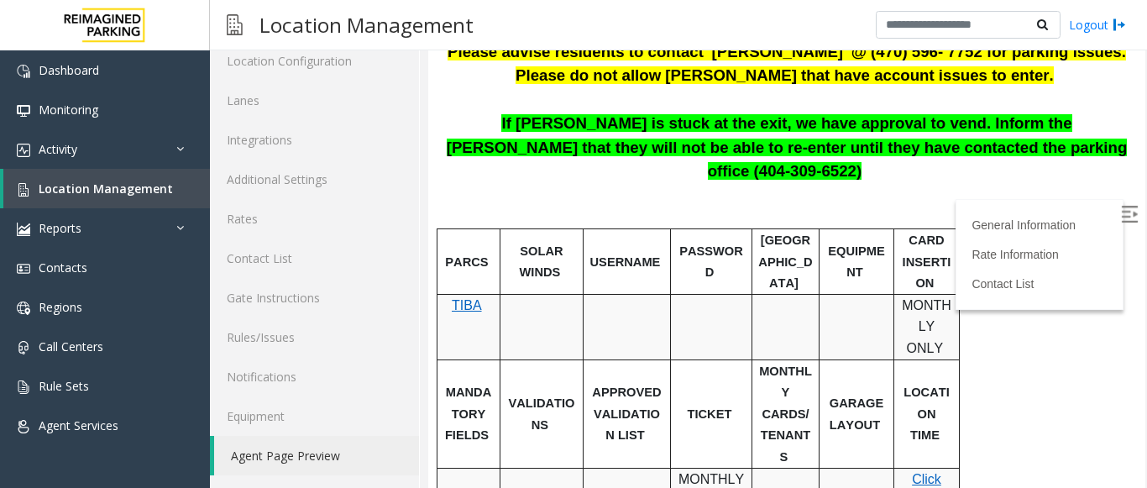
click at [983, 184] on p at bounding box center [787, 205] width 692 height 43
drag, startPoint x: 1005, startPoint y: 152, endPoint x: 887, endPoint y: 155, distance: 117.6
click at [887, 155] on p "If [PERSON_NAME] is stuck at the exit, we have approval to vend. Inform the [PE…" at bounding box center [787, 148] width 692 height 72
click at [887, 155] on span "If [PERSON_NAME] is stuck at the exit, we have approval to vend. Inform the [PE…" at bounding box center [787, 146] width 681 height 65
click at [866, 148] on span "If [PERSON_NAME] is stuck at the exit, we have approval to vend. Inform the [PE…" at bounding box center [787, 146] width 681 height 65
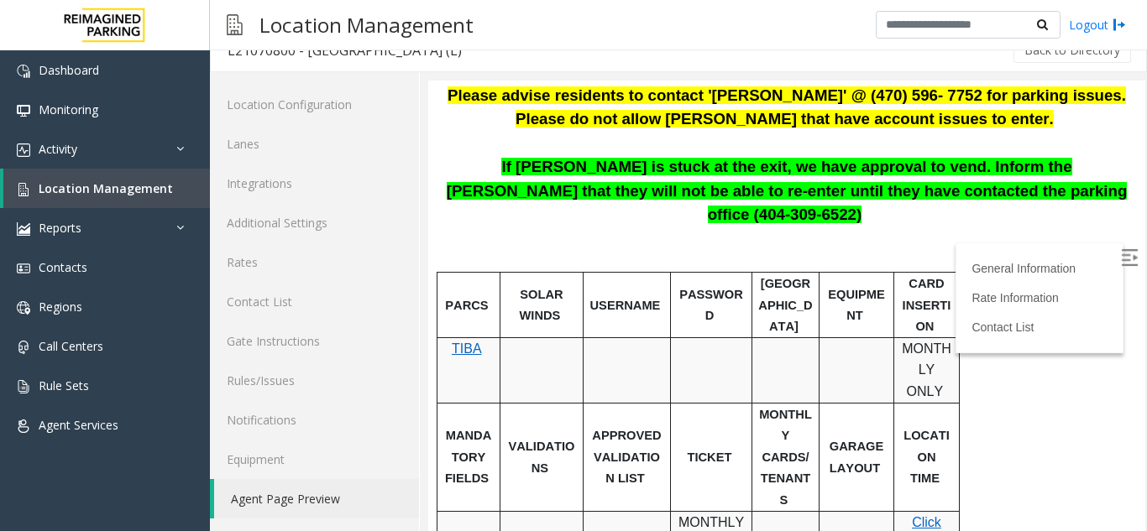
scroll to position [22, 0]
click at [163, 190] on span "Location Management" at bounding box center [106, 188] width 134 height 16
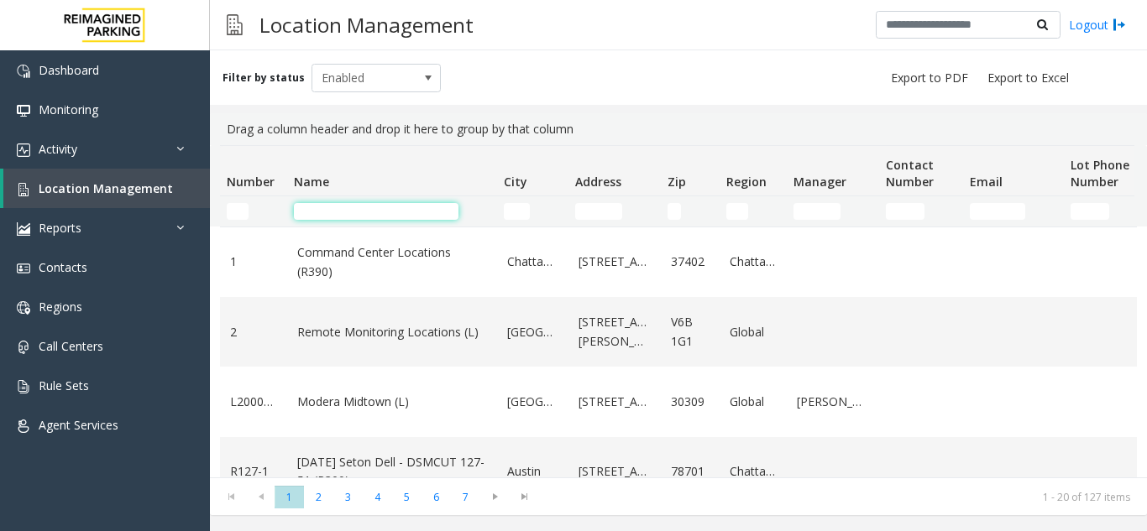
click at [356, 212] on input "Name Filter" at bounding box center [376, 211] width 165 height 17
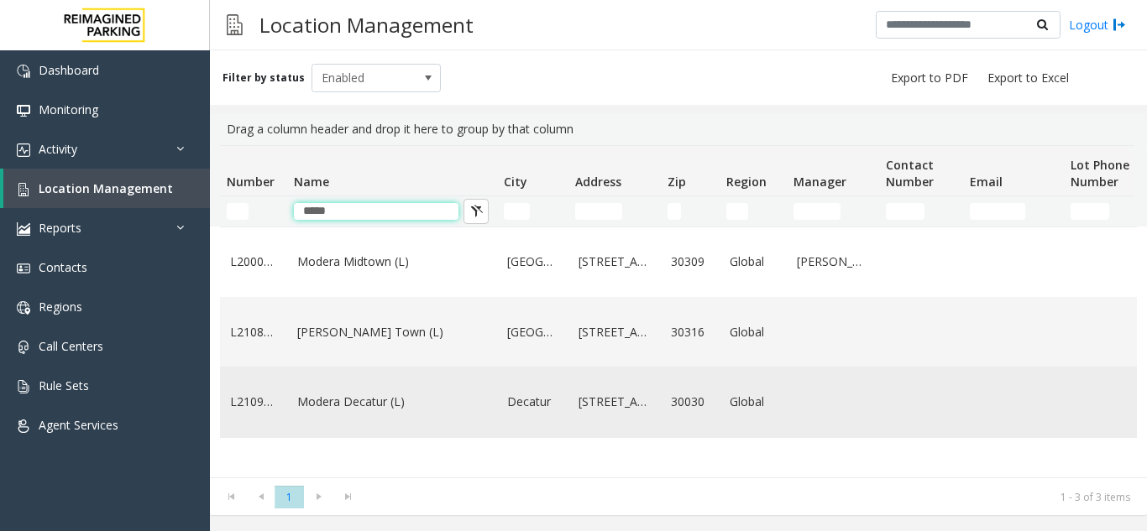
type input "*****"
click at [351, 411] on link "Modera Decatur (L)" at bounding box center [392, 402] width 190 height 18
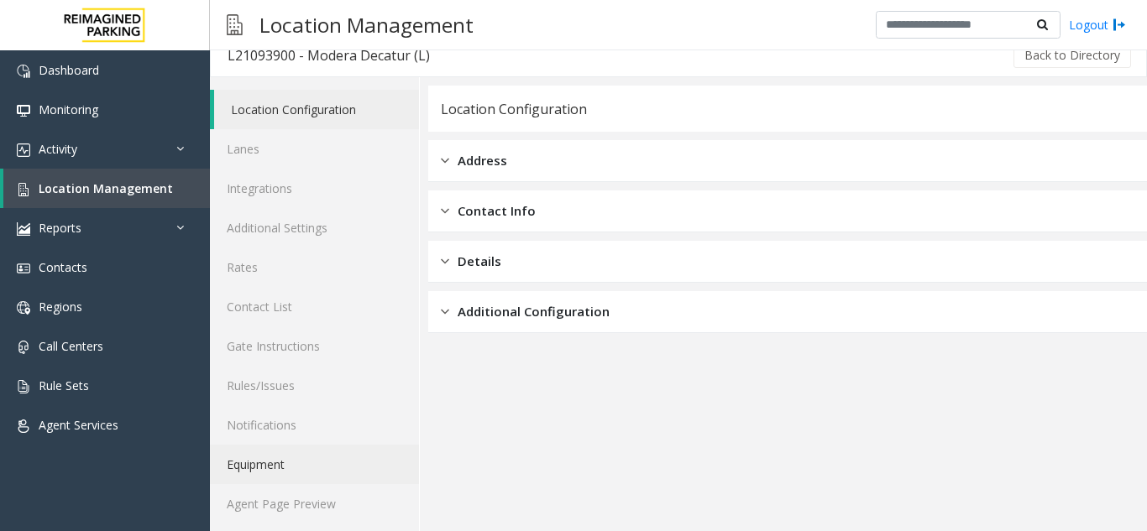
scroll to position [22, 0]
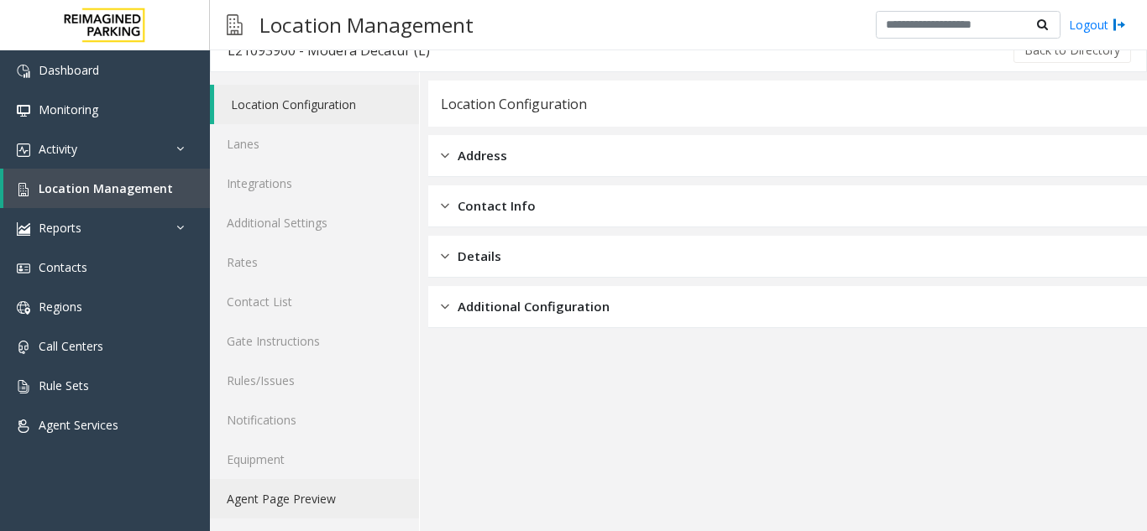
click at [285, 487] on link "Agent Page Preview" at bounding box center [314, 498] width 209 height 39
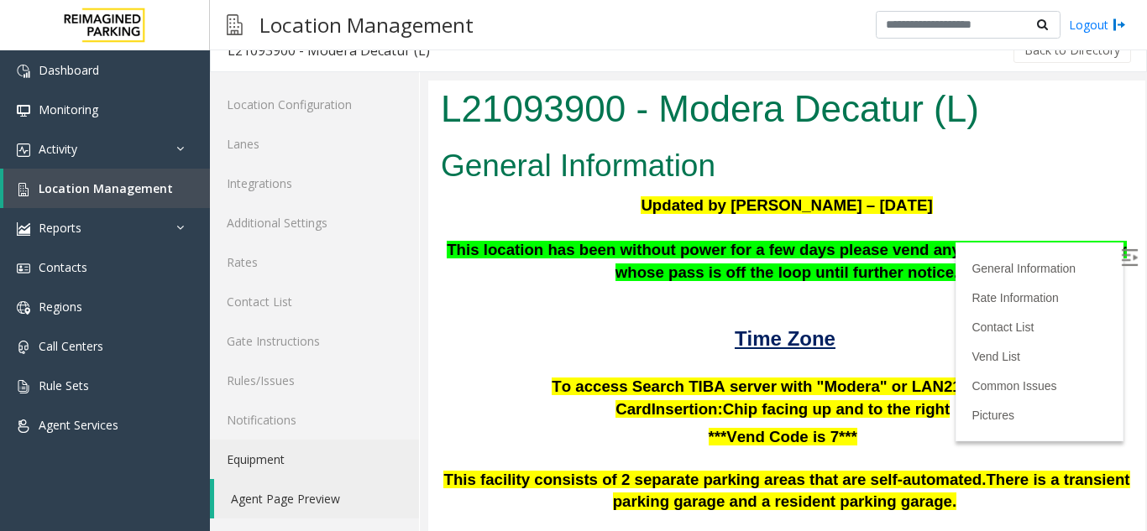
scroll to position [168, 0]
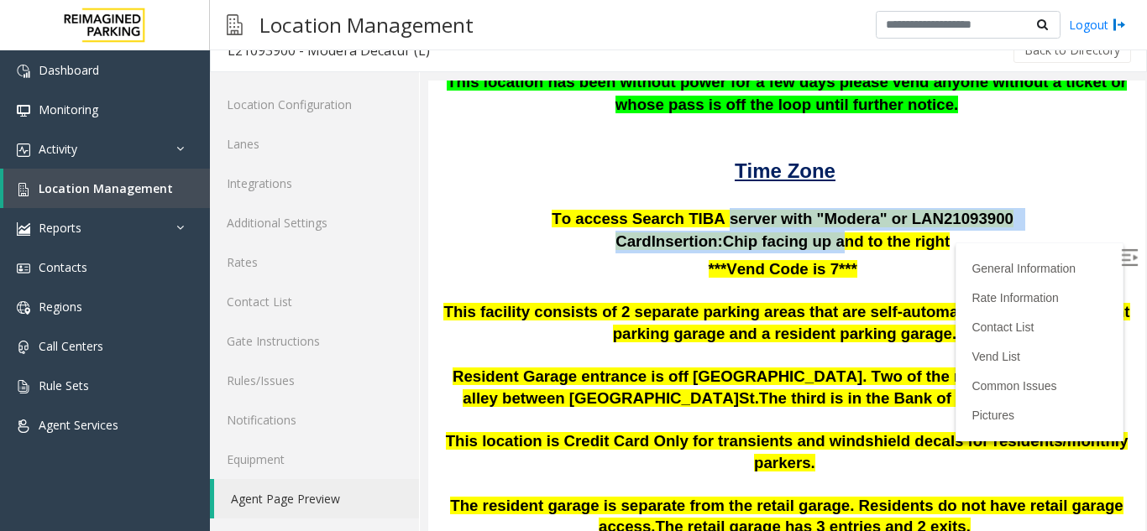
drag, startPoint x: 745, startPoint y: 220, endPoint x: 946, endPoint y: 238, distance: 201.5
click at [900, 241] on div "Updated by [PERSON_NAME] – [DATE] This location has been without power for a fe…" at bounding box center [787, 401] width 692 height 749
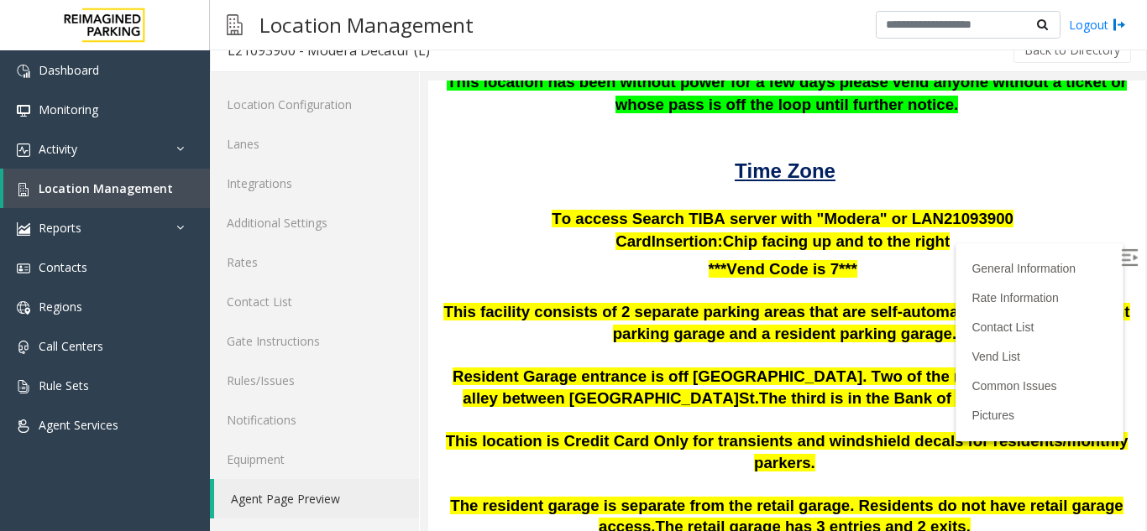
click at [946, 234] on p "Card Insertion: Chip facing up and to the right" at bounding box center [787, 242] width 692 height 23
click at [941, 217] on span "To access Search TIBA server with "Modera" or LAN21093" at bounding box center [769, 219] width 436 height 18
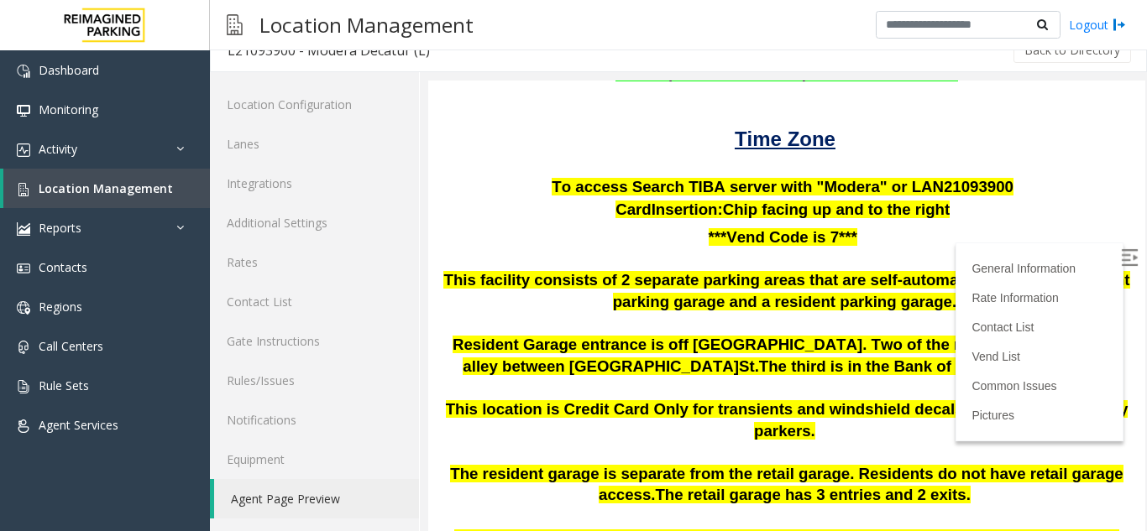
click at [987, 186] on span "900" at bounding box center [1000, 187] width 26 height 18
